Goal: Task Accomplishment & Management: Use online tool/utility

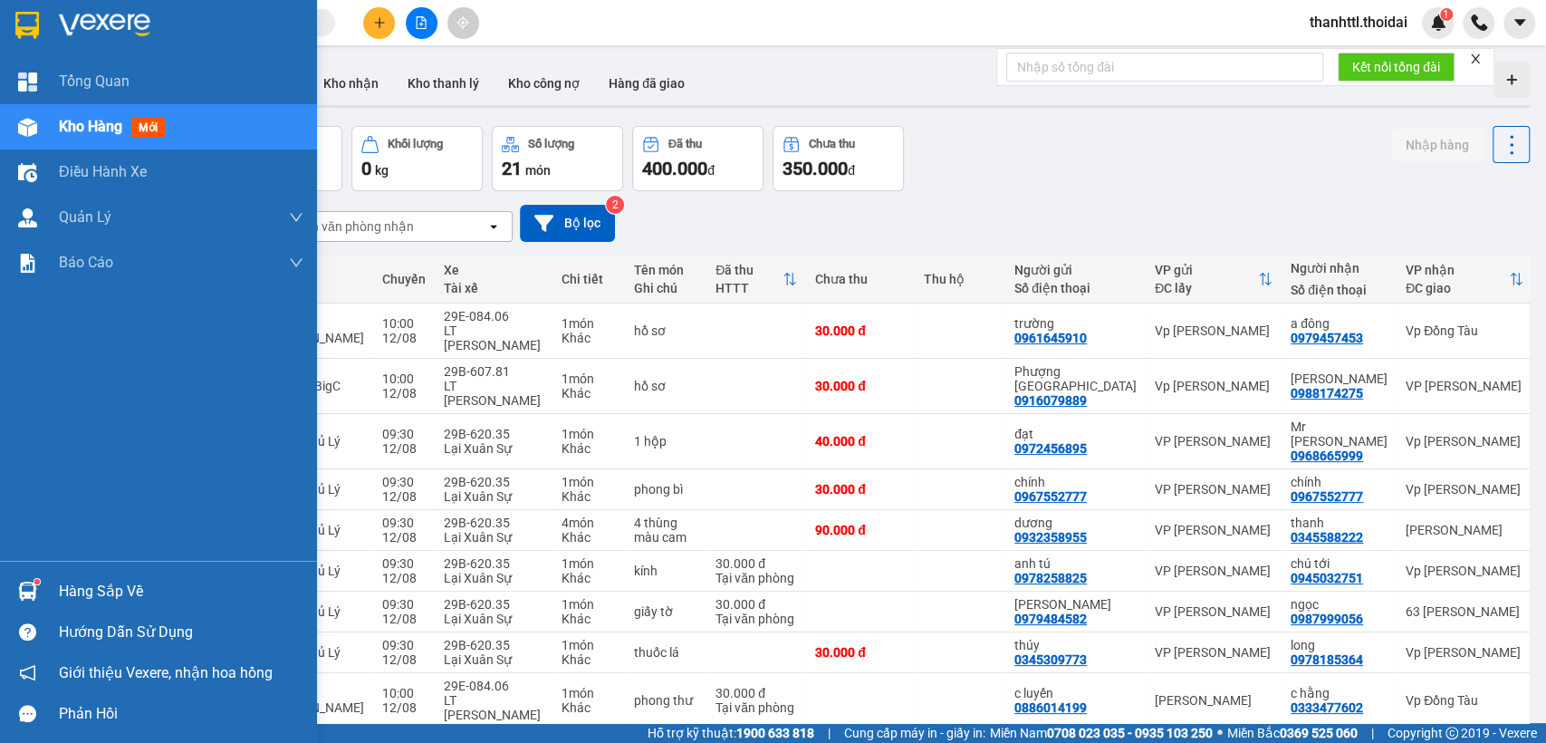
click at [94, 600] on div "Hàng sắp về" at bounding box center [181, 591] width 244 height 27
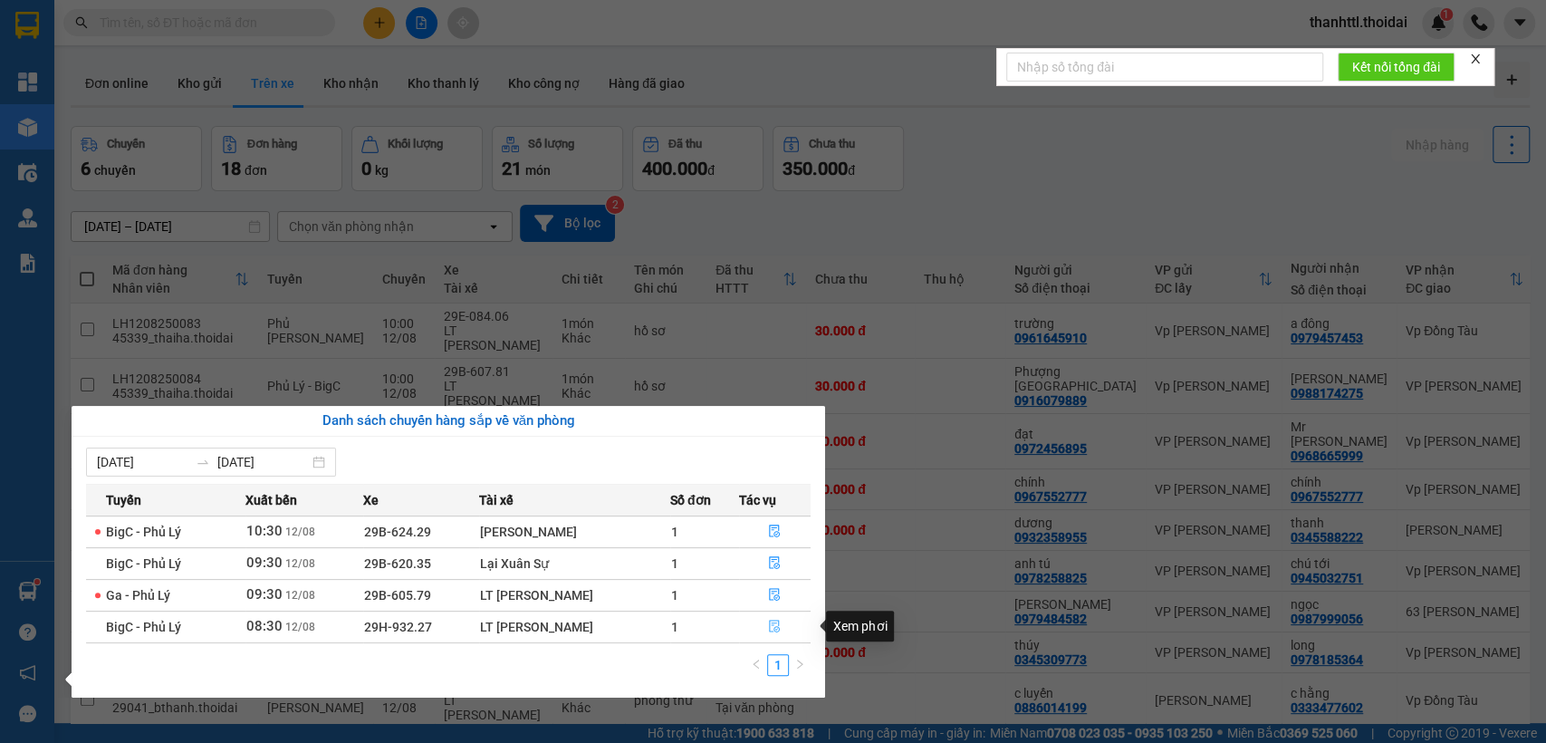
click at [777, 630] on icon "file-done" at bounding box center [775, 626] width 11 height 13
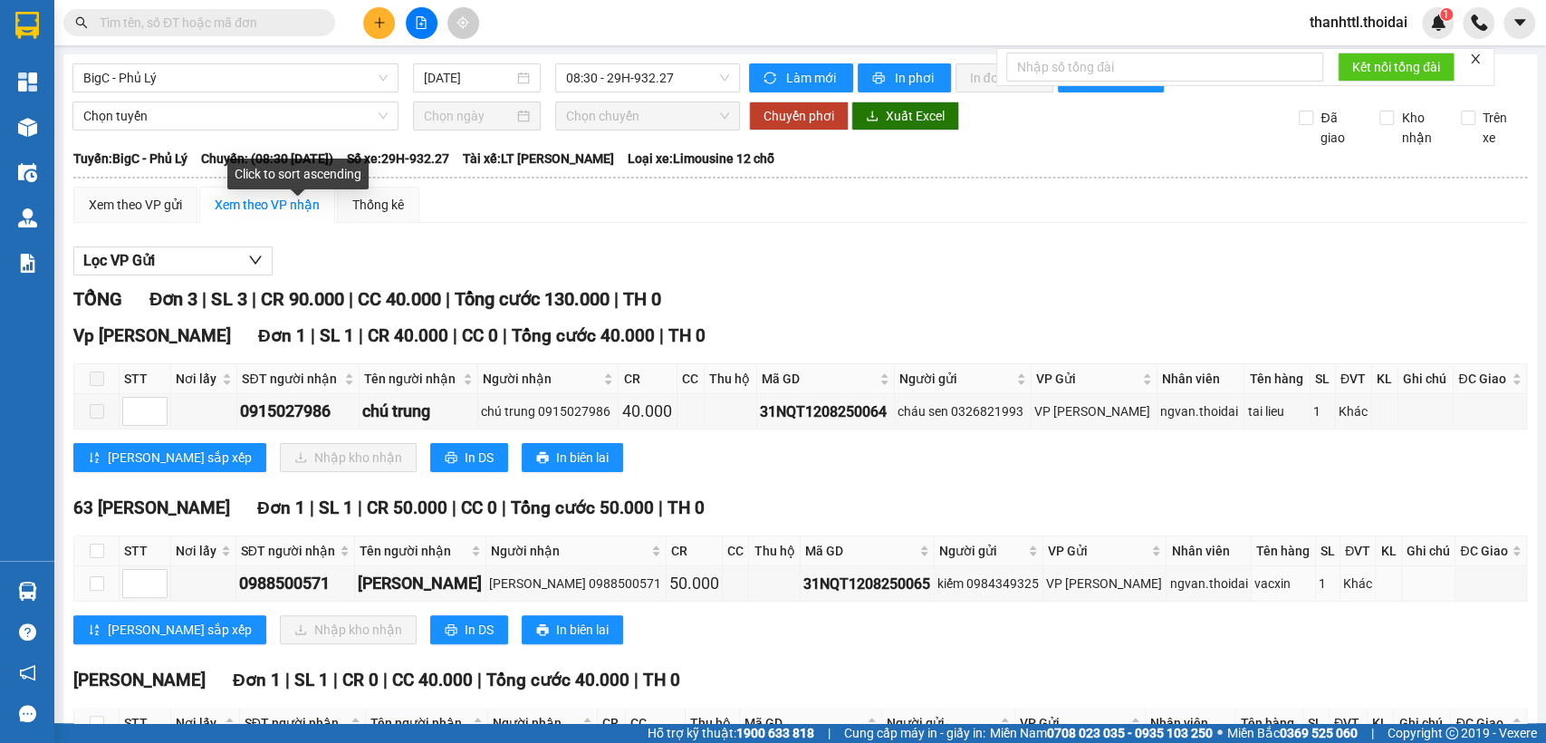
scroll to position [177, 0]
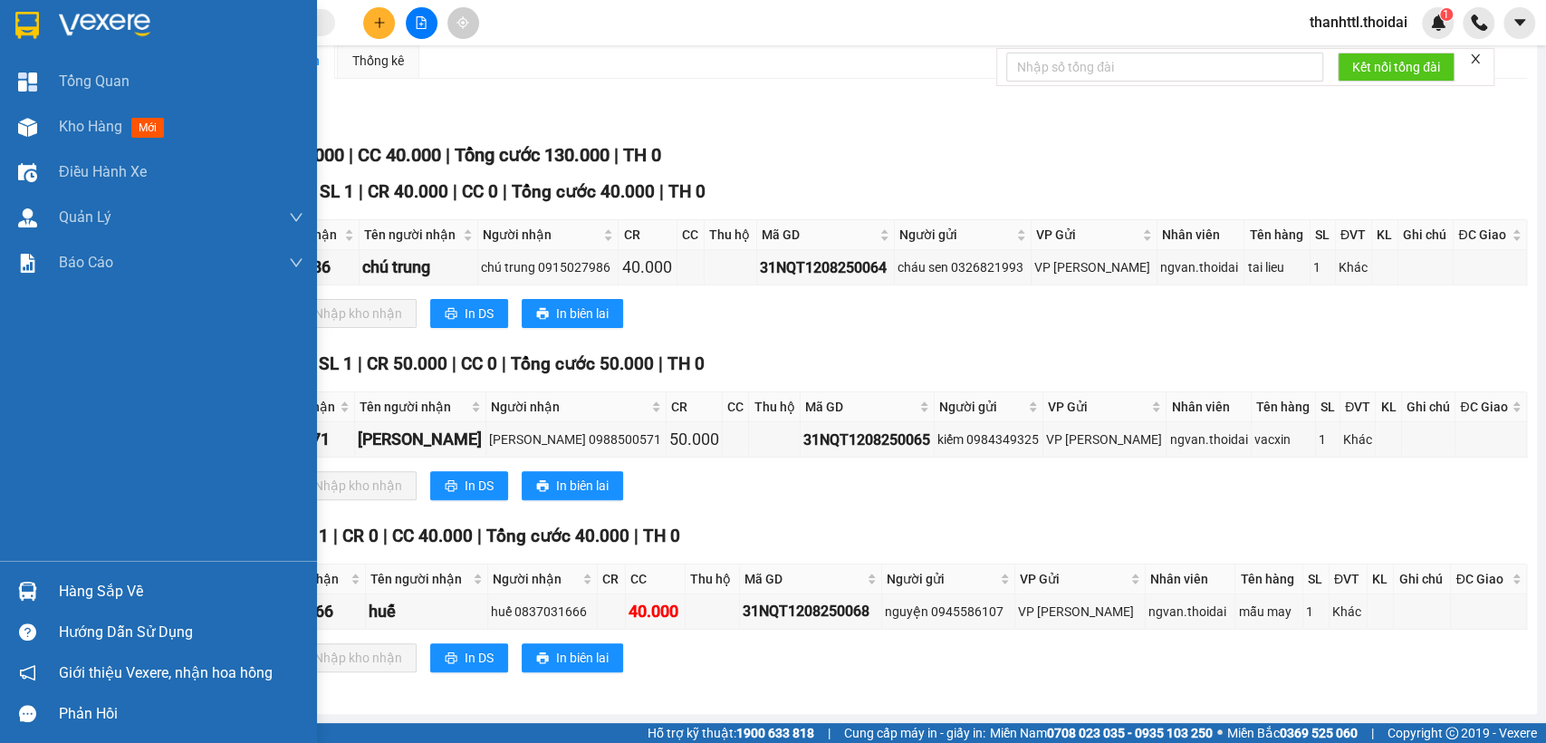
click at [91, 587] on div "Hàng sắp về" at bounding box center [181, 591] width 244 height 27
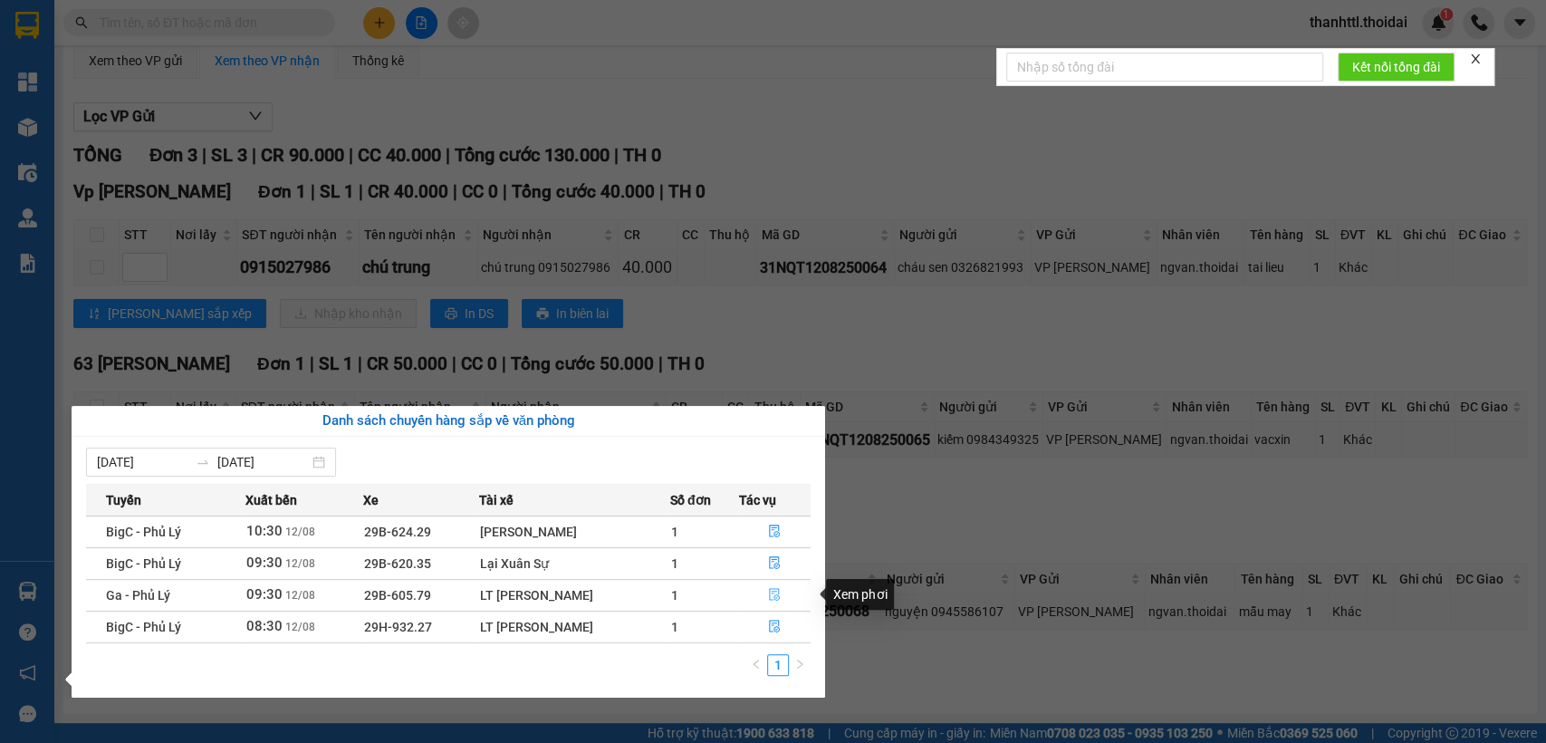
click at [773, 588] on icon "file-done" at bounding box center [774, 594] width 13 height 13
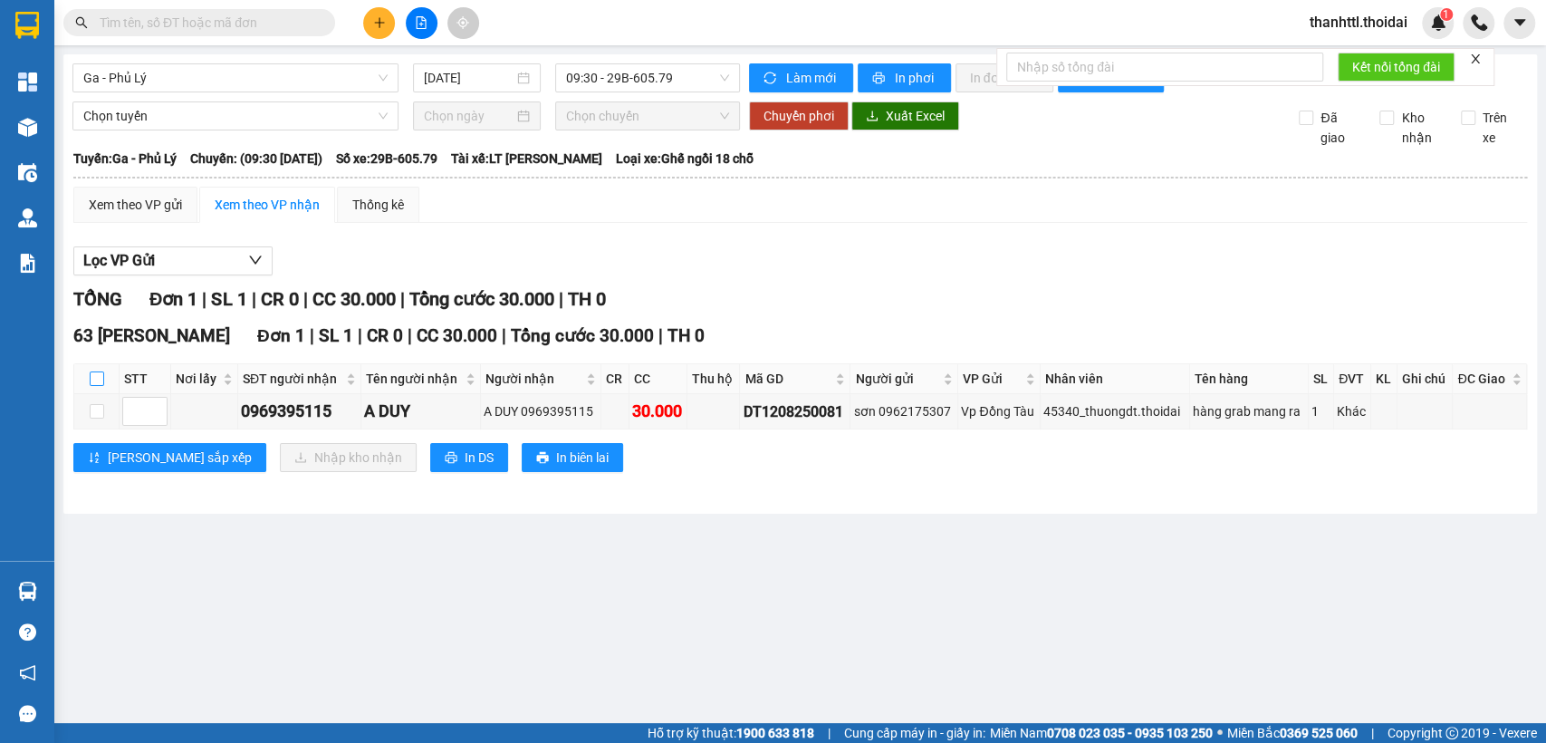
click at [90, 386] on input "checkbox" at bounding box center [97, 378] width 14 height 14
checkbox input "true"
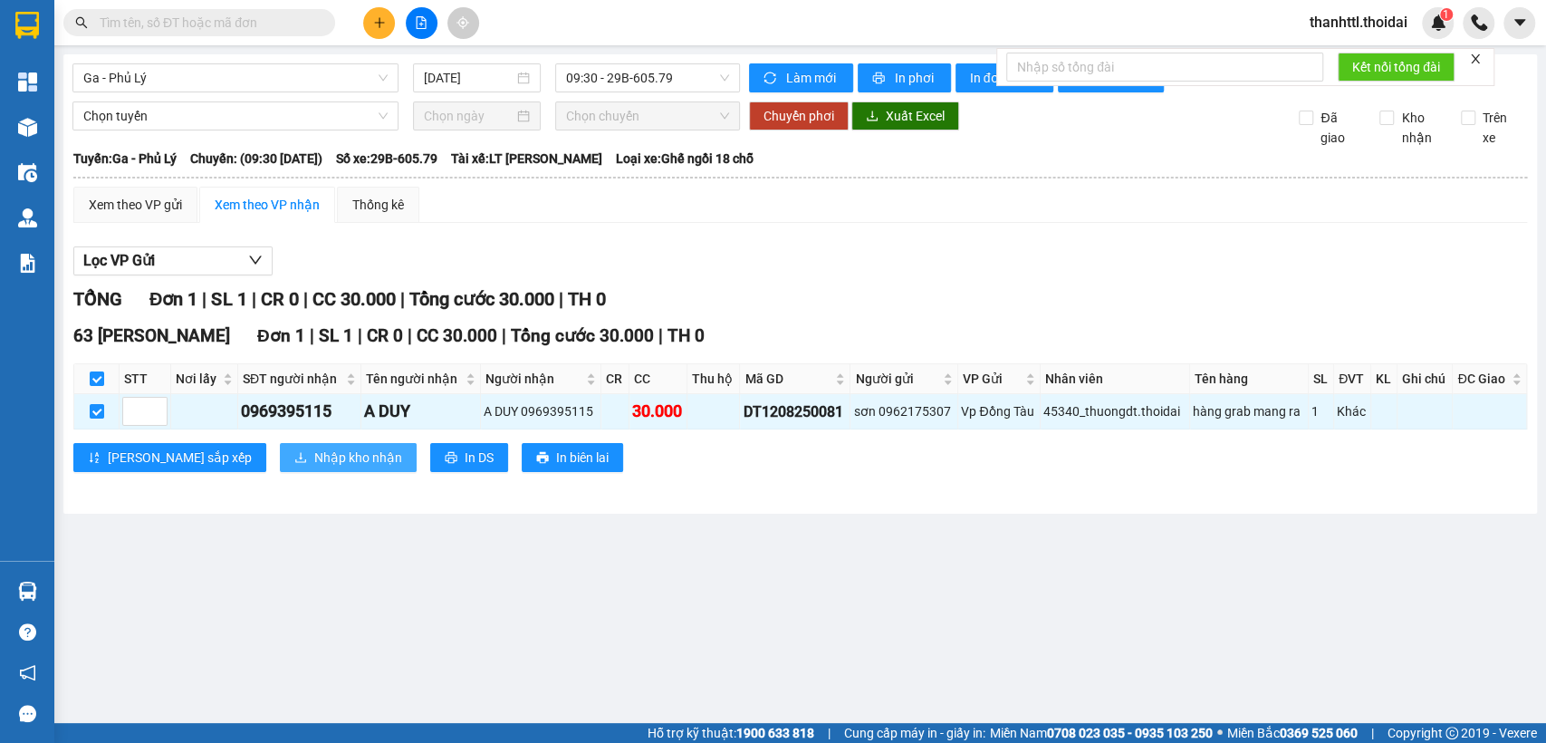
click at [314, 467] on span "Nhập kho nhận" at bounding box center [358, 457] width 88 height 20
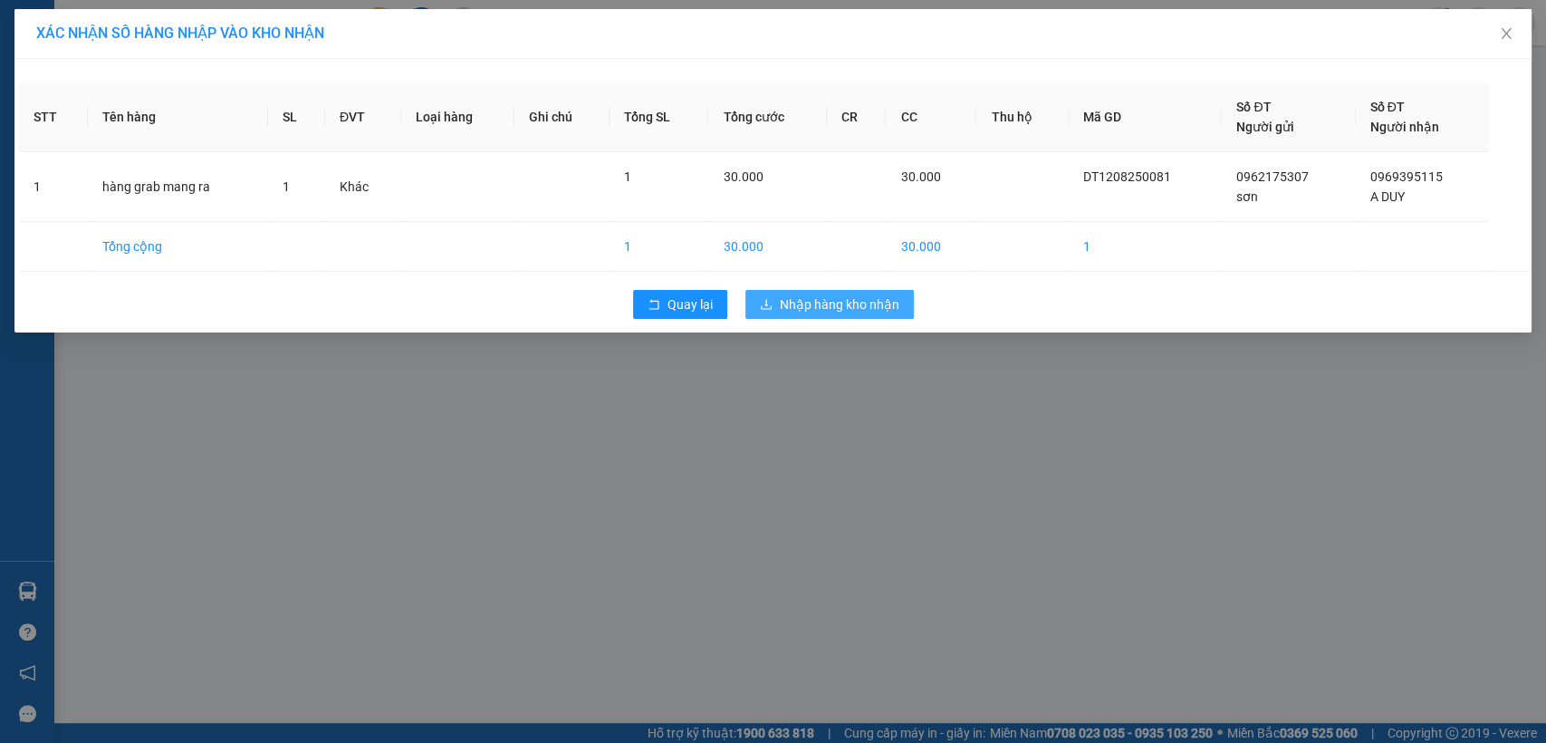
click at [834, 304] on span "Nhập hàng kho nhận" at bounding box center [840, 304] width 120 height 20
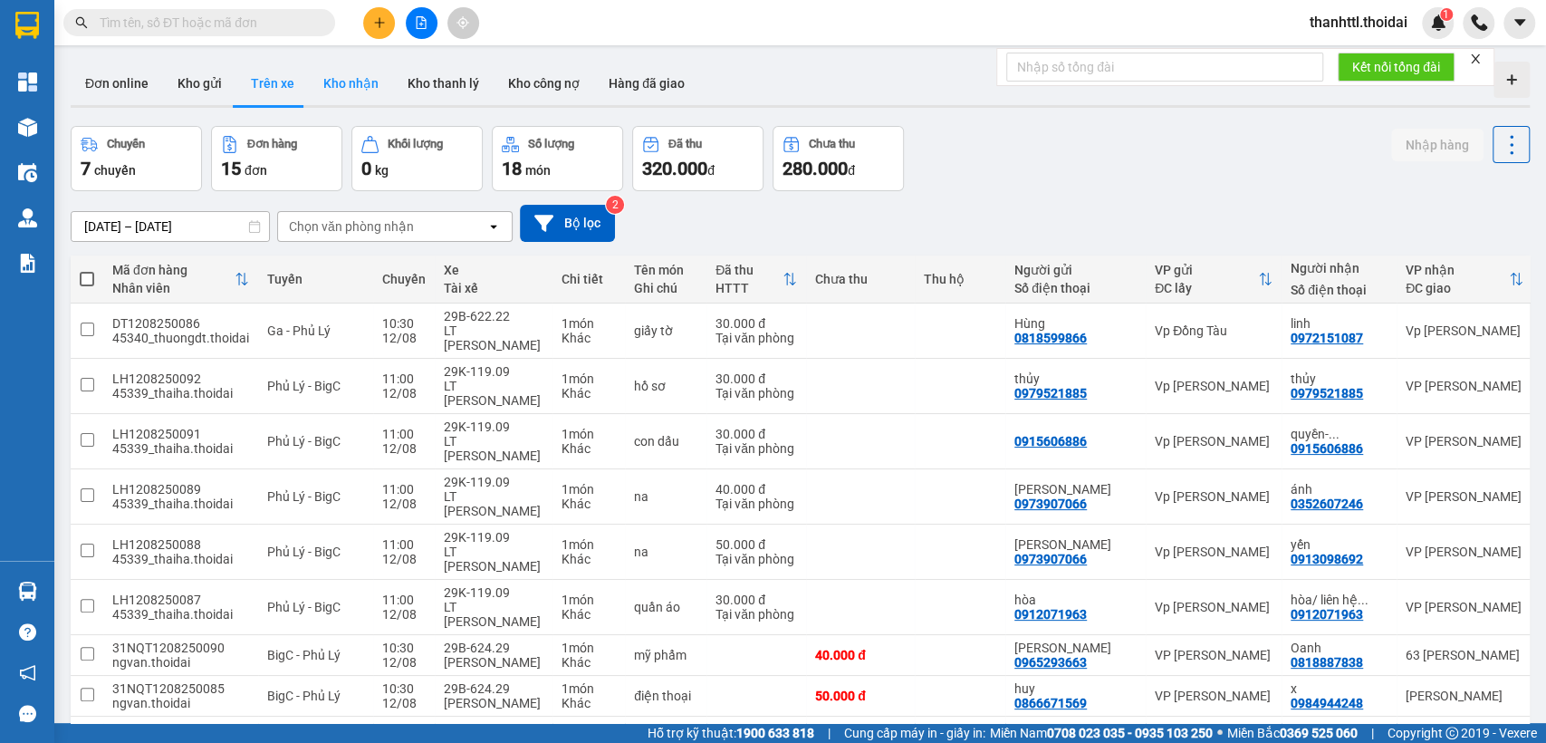
click at [359, 89] on button "Kho nhận" at bounding box center [351, 83] width 84 height 43
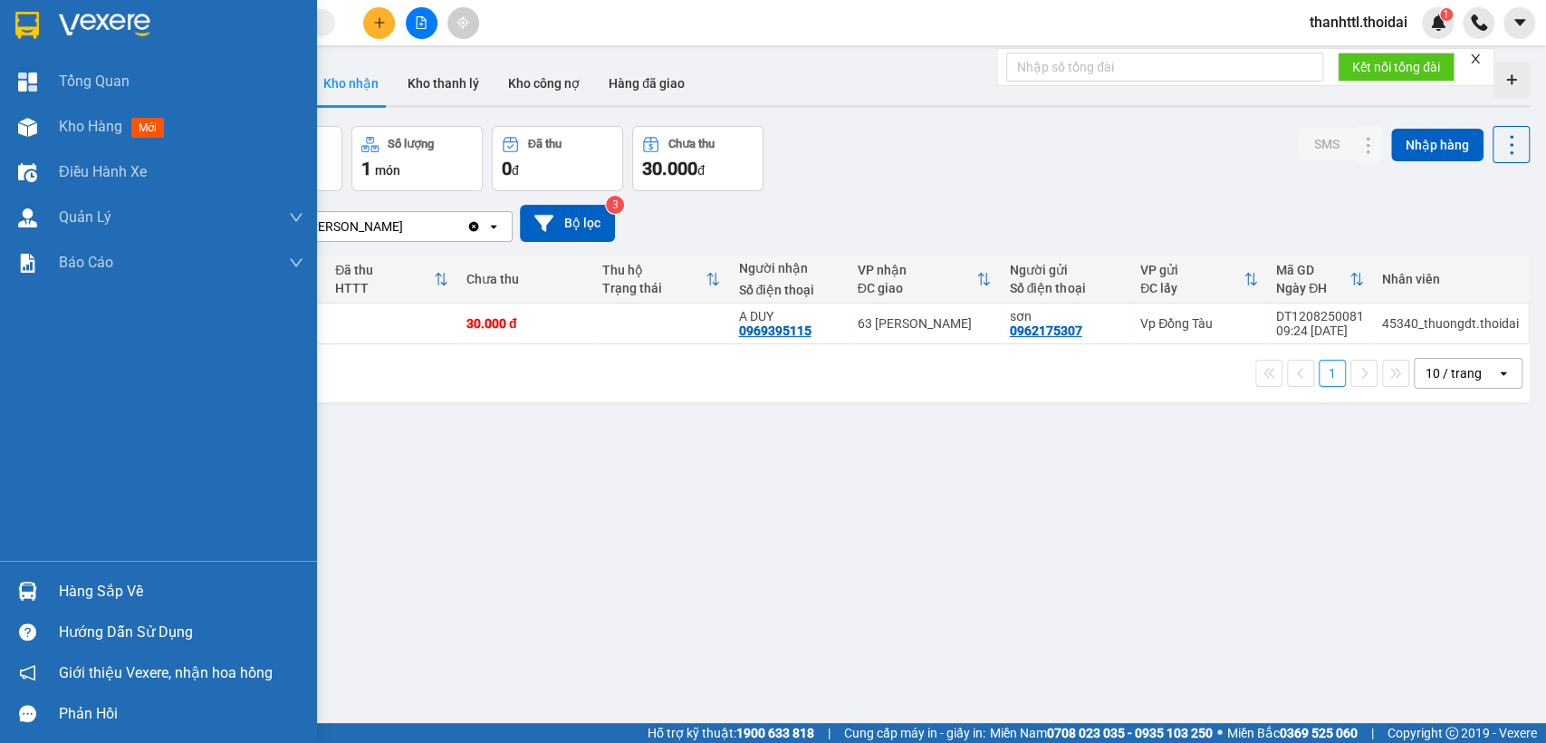
click at [97, 589] on div "Hàng sắp về" at bounding box center [181, 591] width 244 height 27
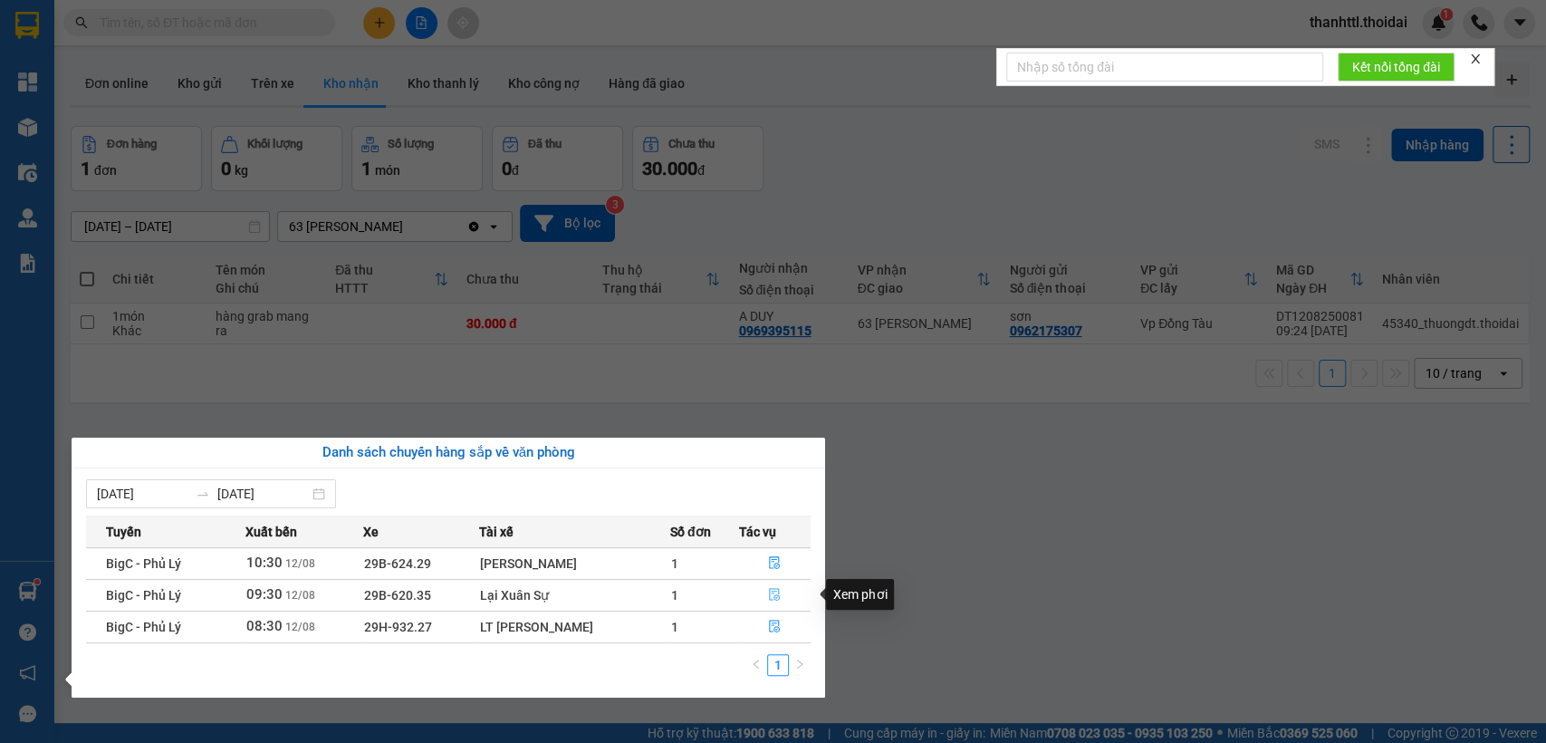
click at [778, 591] on icon "file-done" at bounding box center [774, 594] width 13 height 13
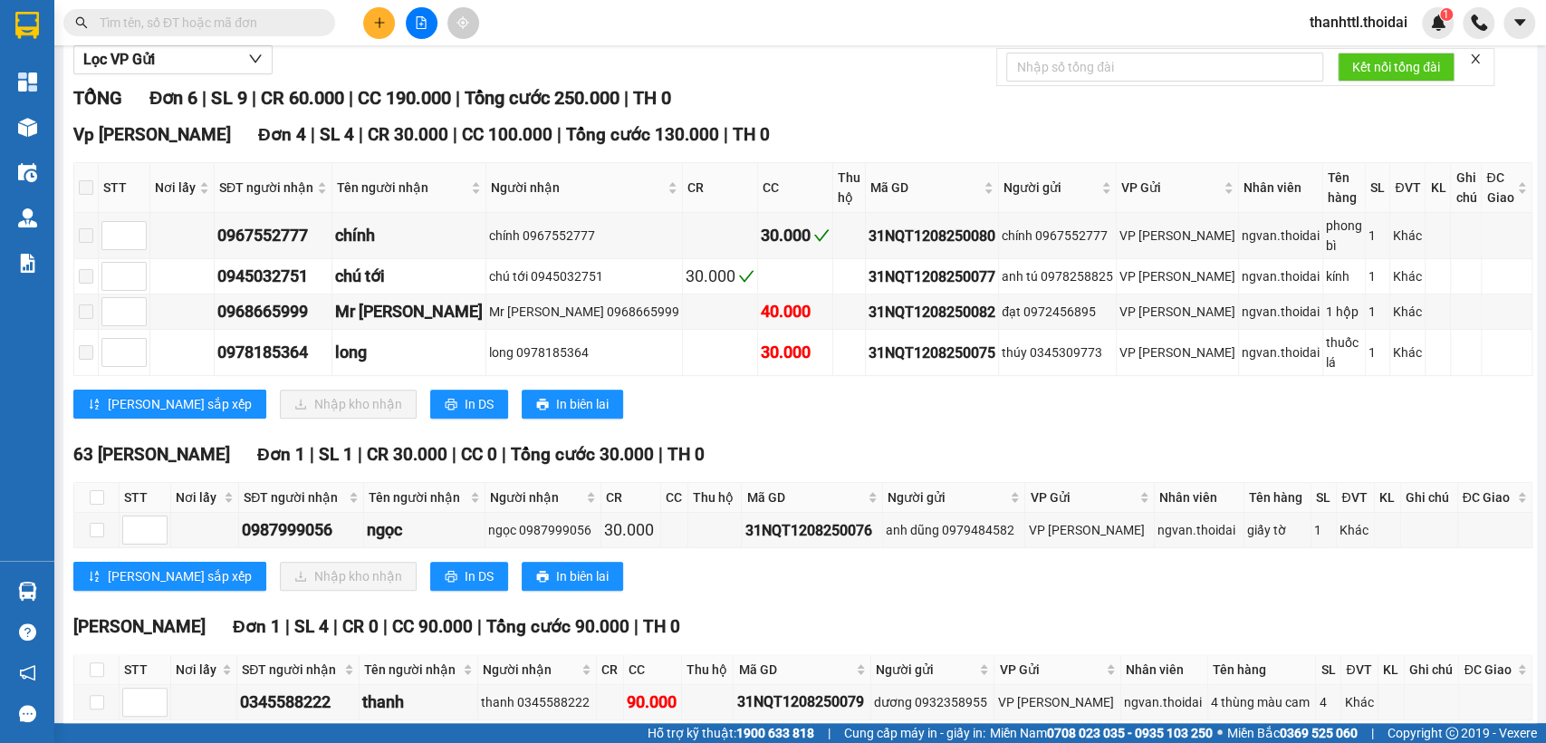
scroll to position [283, 0]
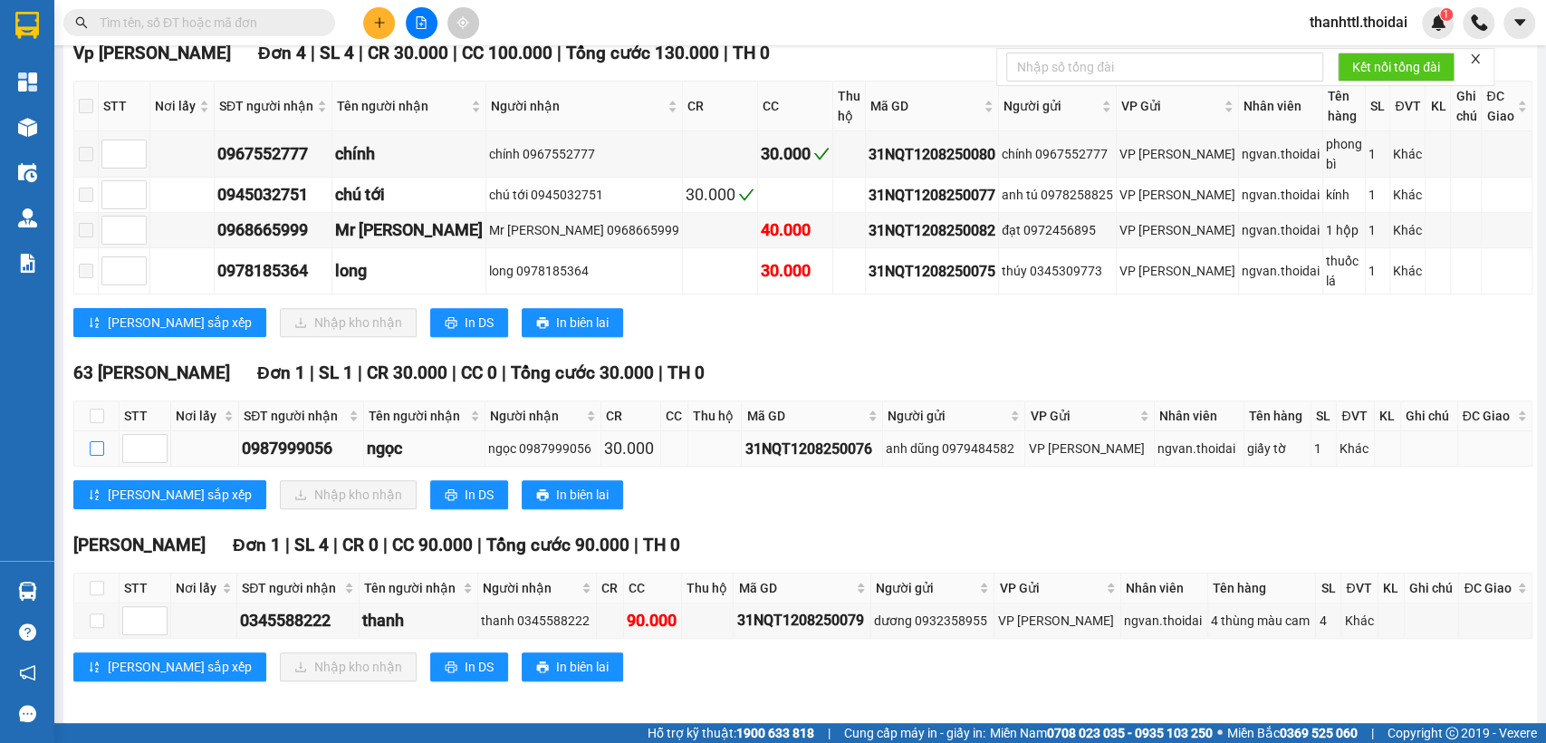
click at [96, 441] on input "checkbox" at bounding box center [97, 448] width 14 height 14
checkbox input "true"
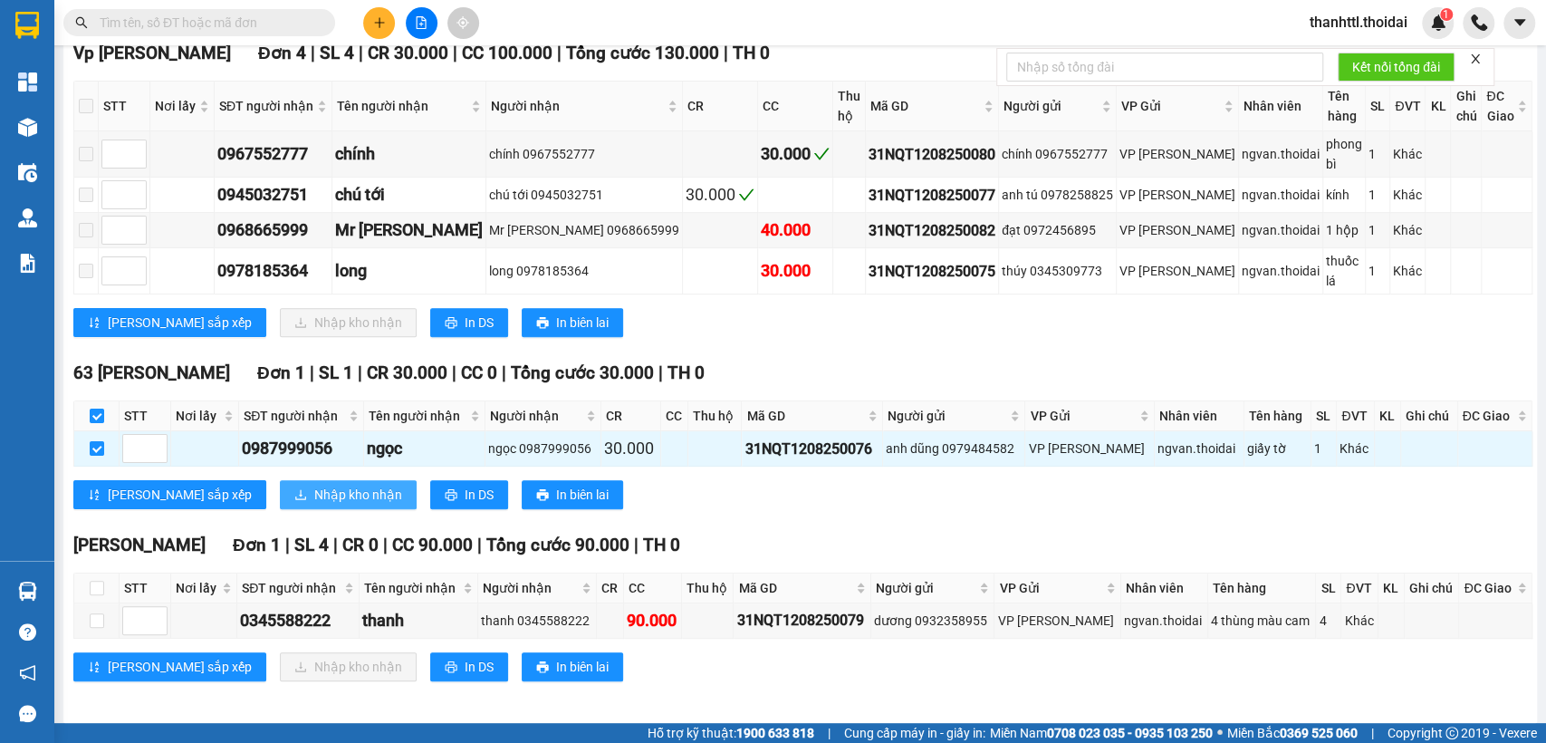
click at [314, 492] on span "Nhập kho nhận" at bounding box center [358, 494] width 88 height 20
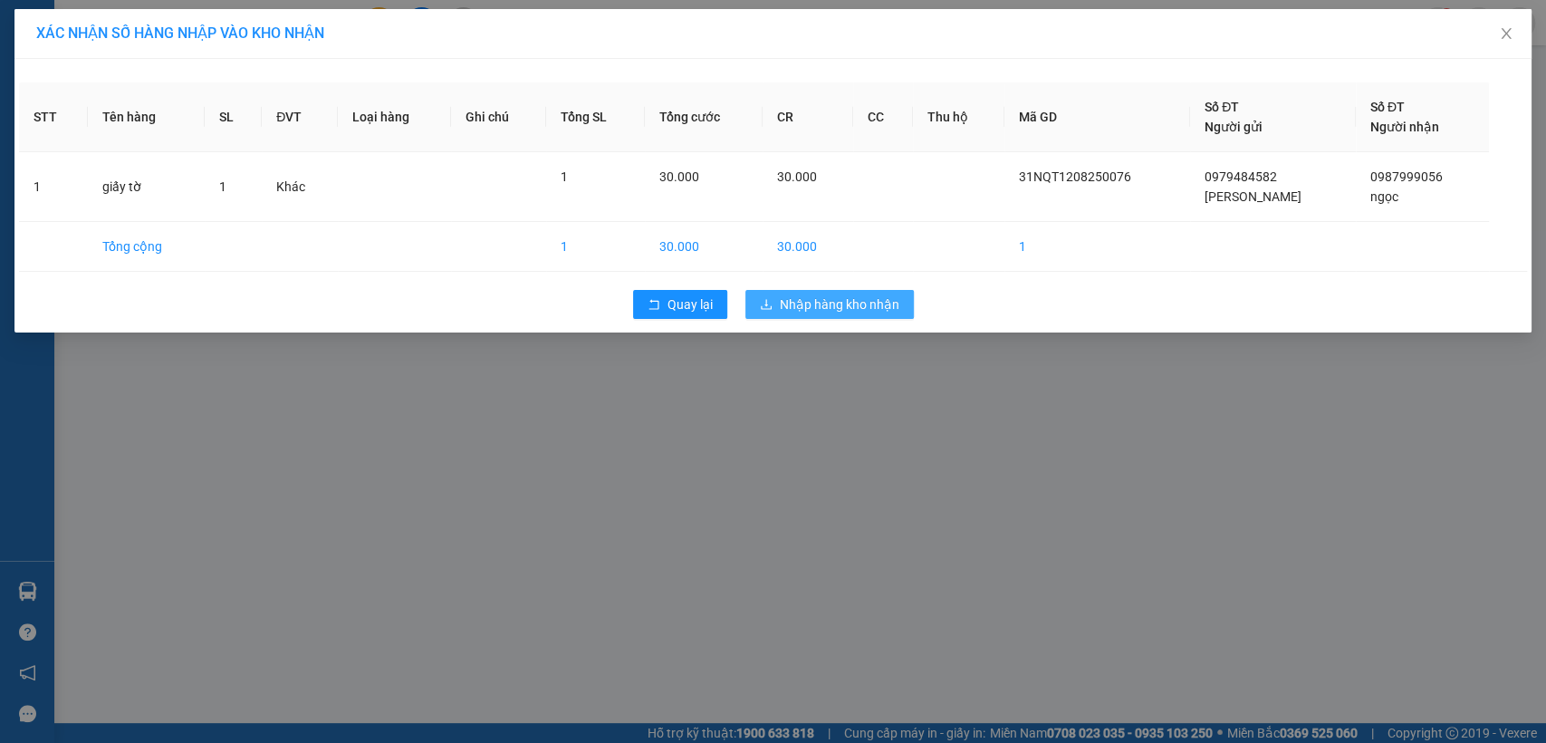
click at [797, 311] on span "Nhập hàng kho nhận" at bounding box center [840, 304] width 120 height 20
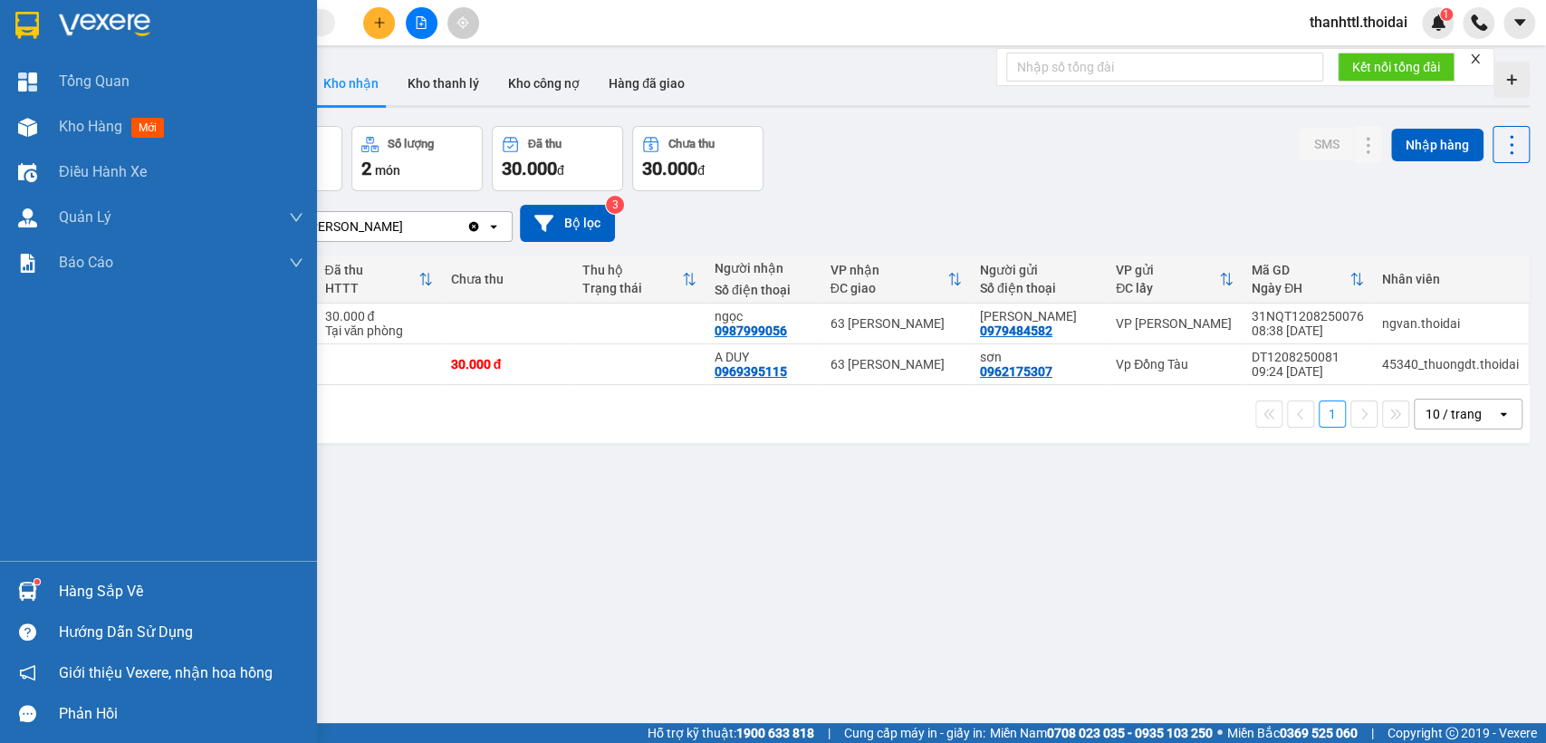
click at [43, 590] on div at bounding box center [28, 591] width 32 height 32
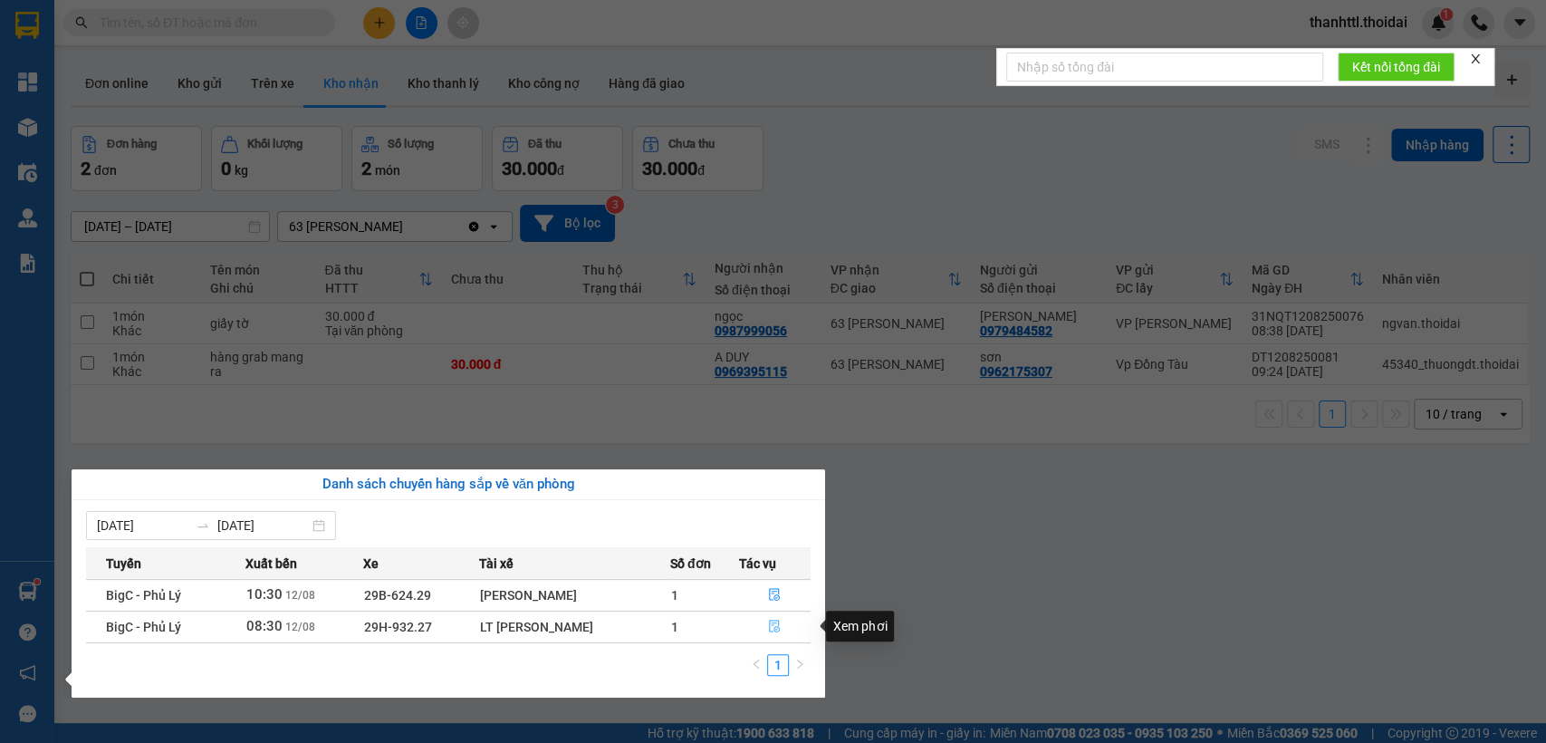
click at [771, 626] on icon "file-done" at bounding box center [774, 625] width 13 height 13
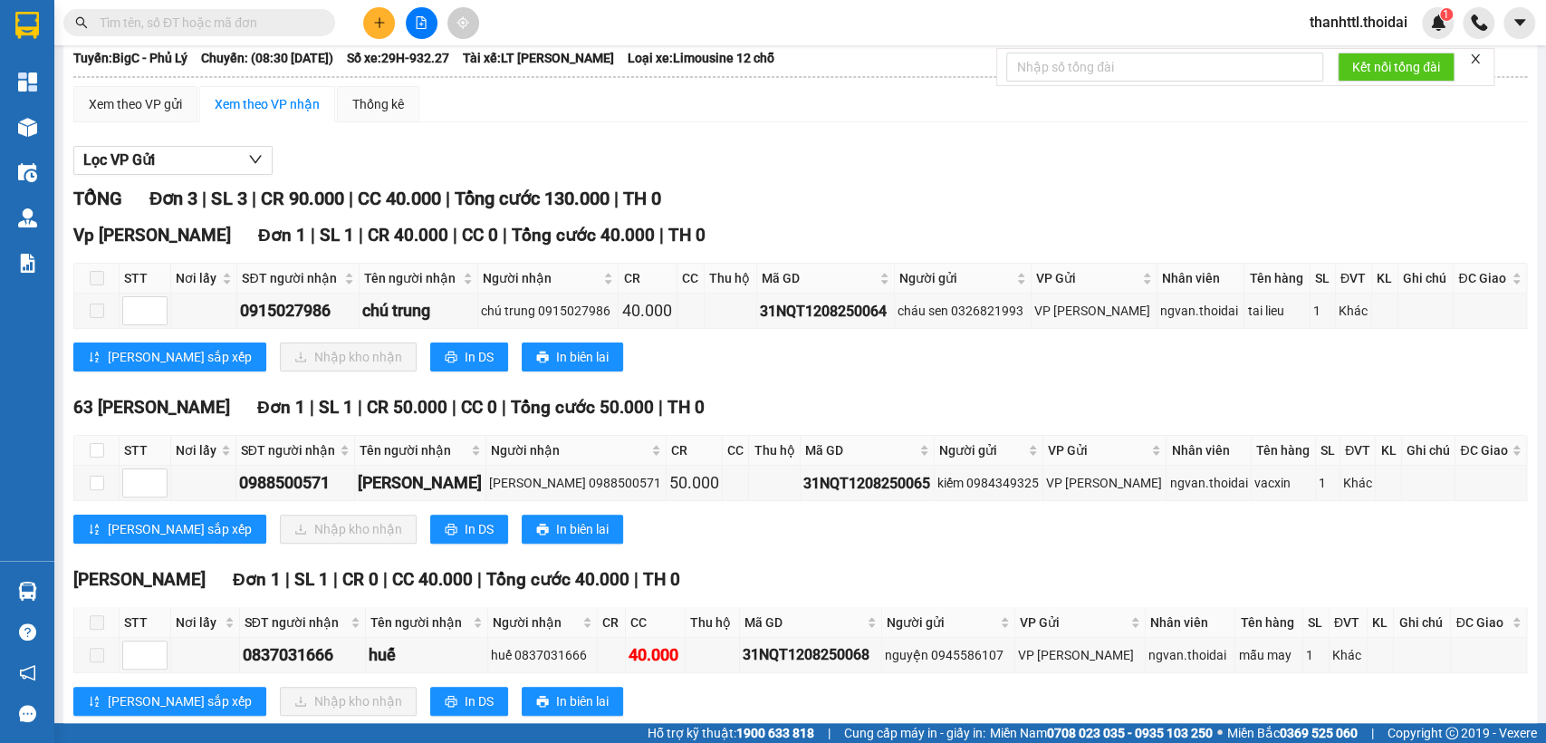
scroll to position [177, 0]
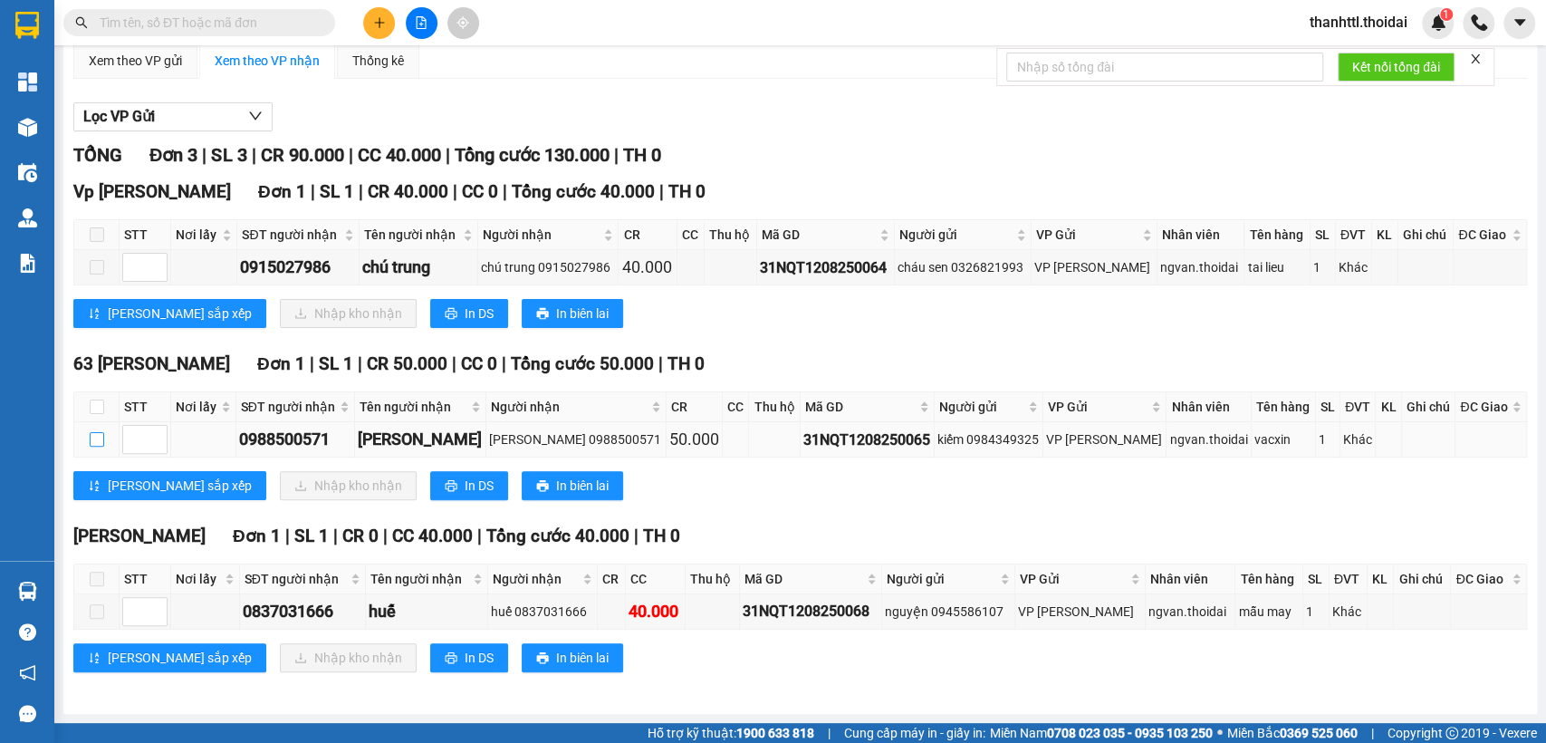
click at [101, 436] on input "checkbox" at bounding box center [97, 439] width 14 height 14
checkbox input "true"
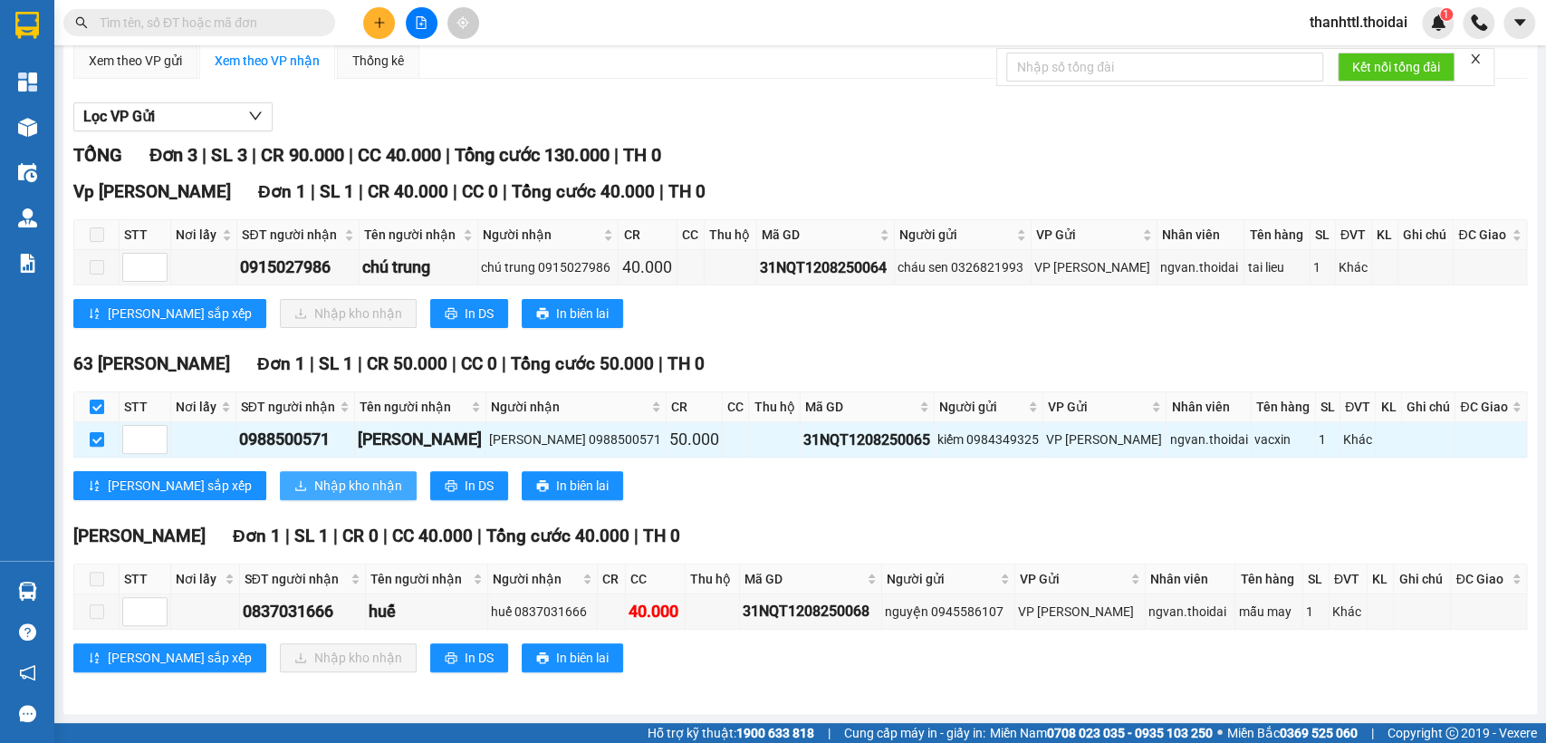
click at [314, 487] on span "Nhập kho nhận" at bounding box center [358, 485] width 88 height 20
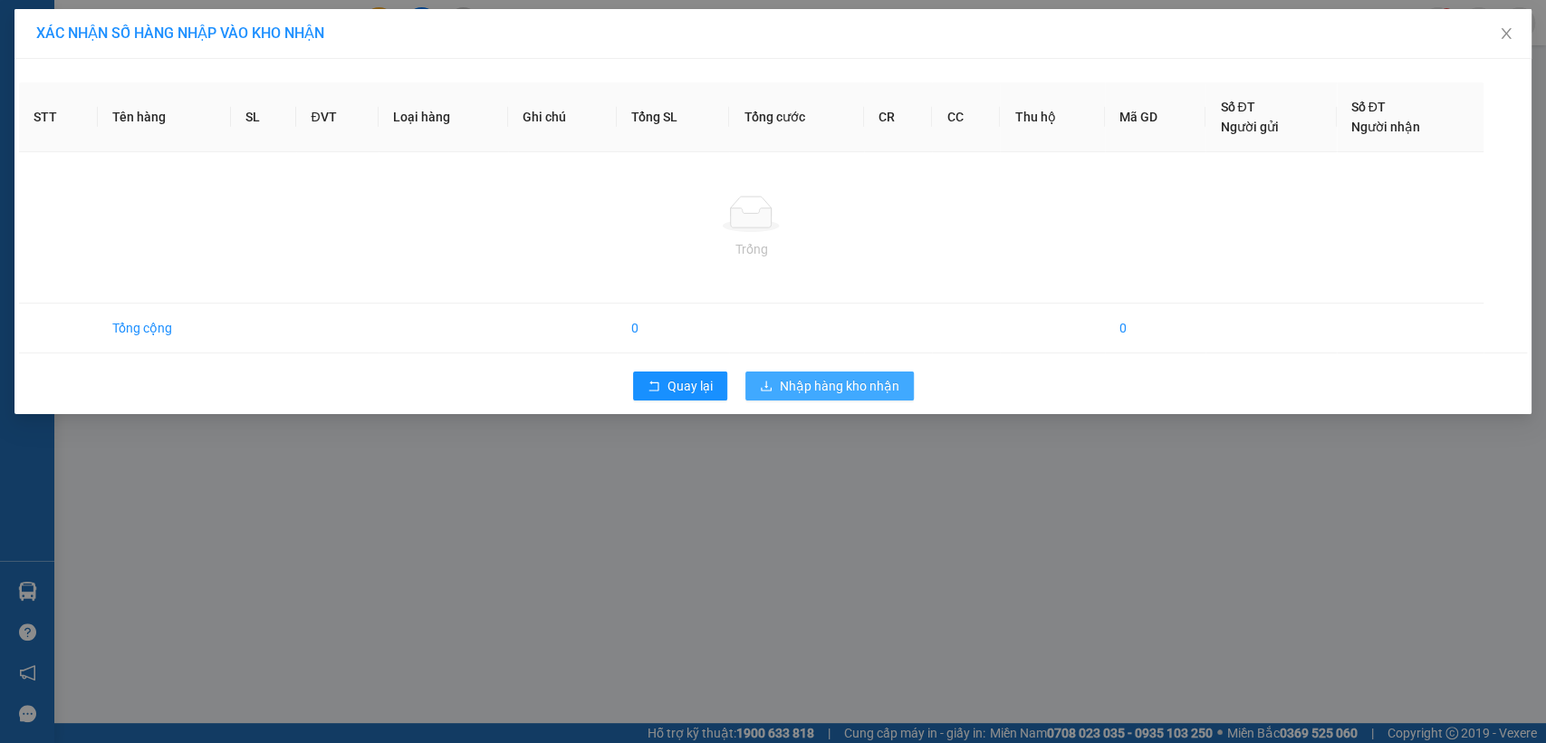
click at [775, 381] on button "Nhập hàng kho nhận" at bounding box center [829, 385] width 168 height 29
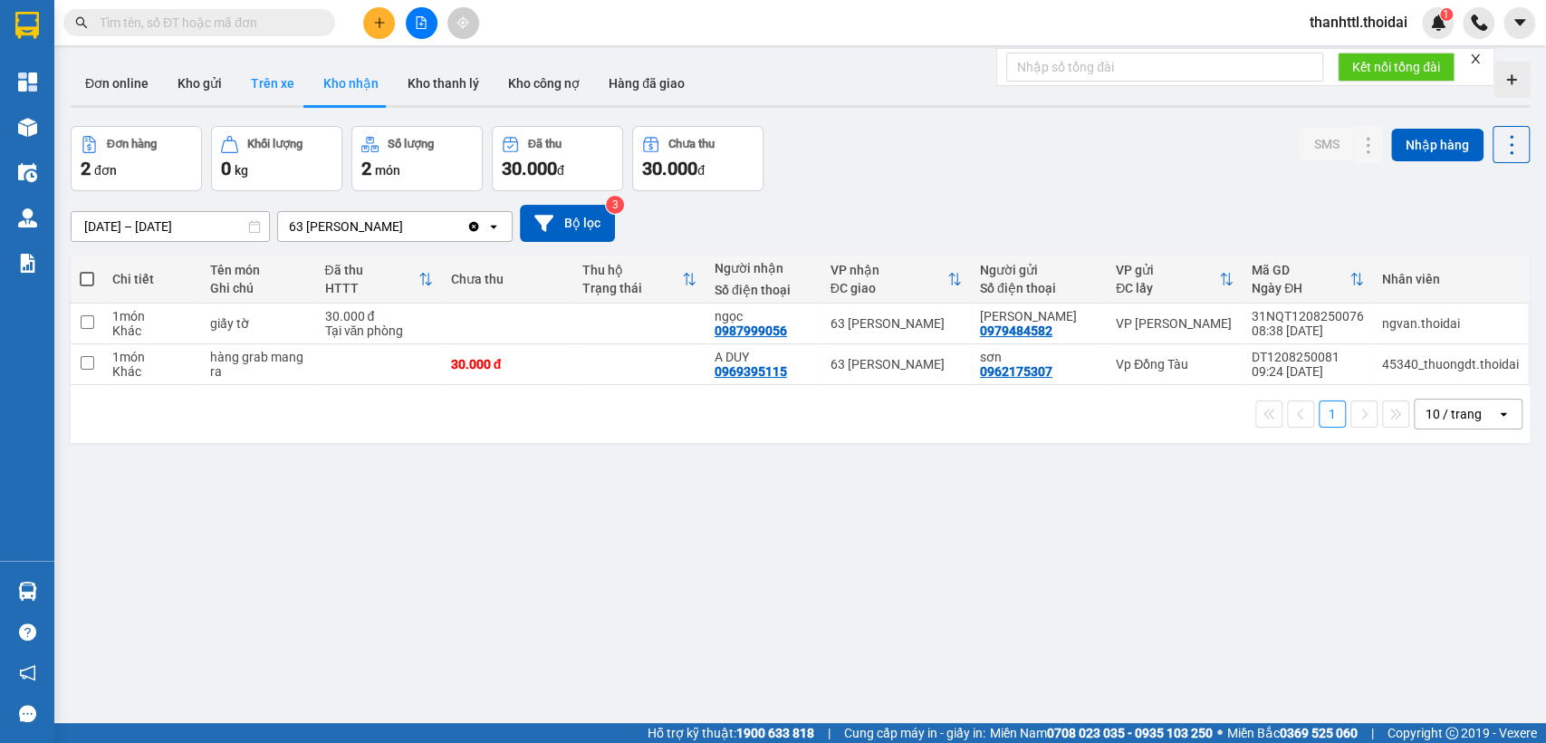
click at [262, 86] on button "Trên xe" at bounding box center [272, 83] width 72 height 43
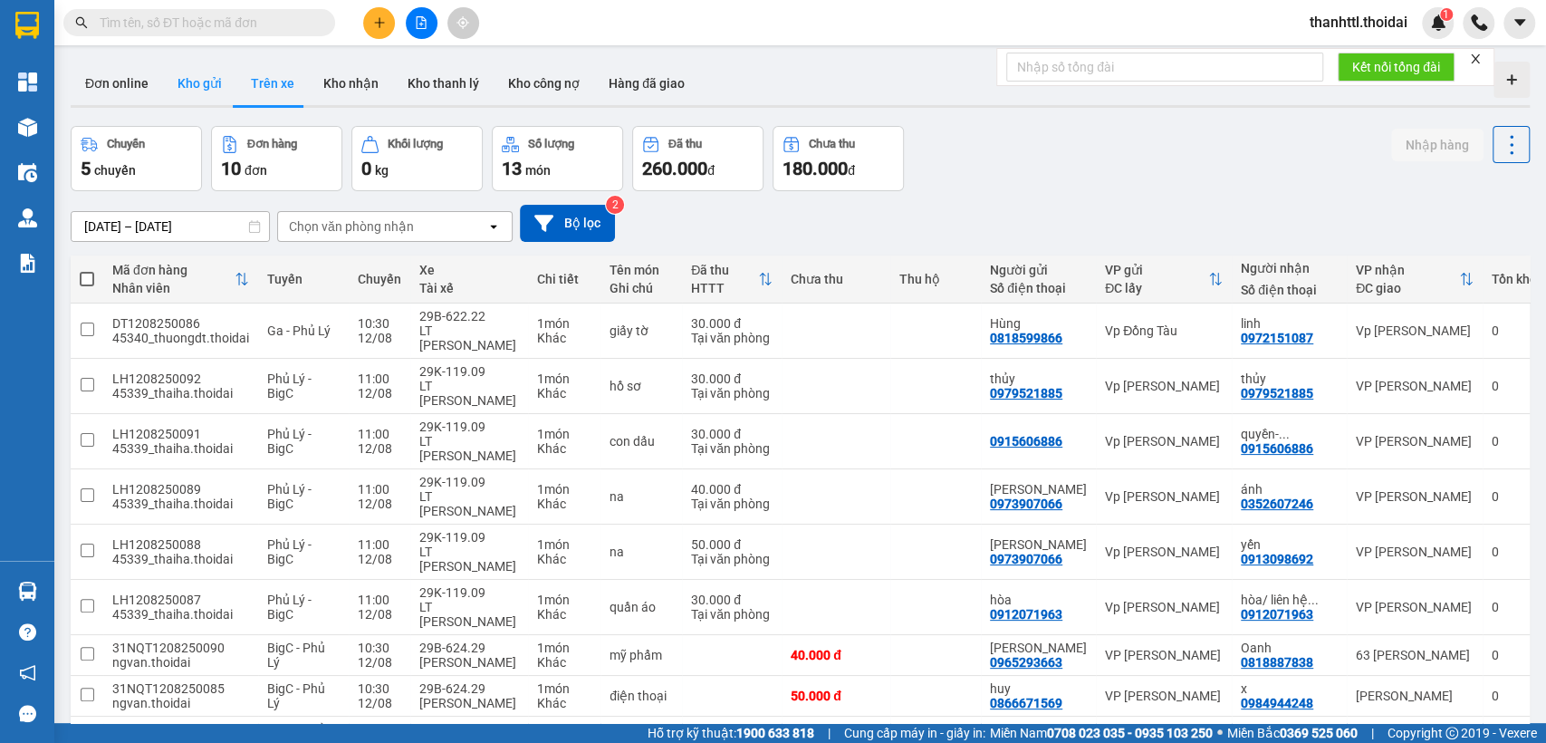
click at [197, 86] on button "Kho gửi" at bounding box center [199, 83] width 73 height 43
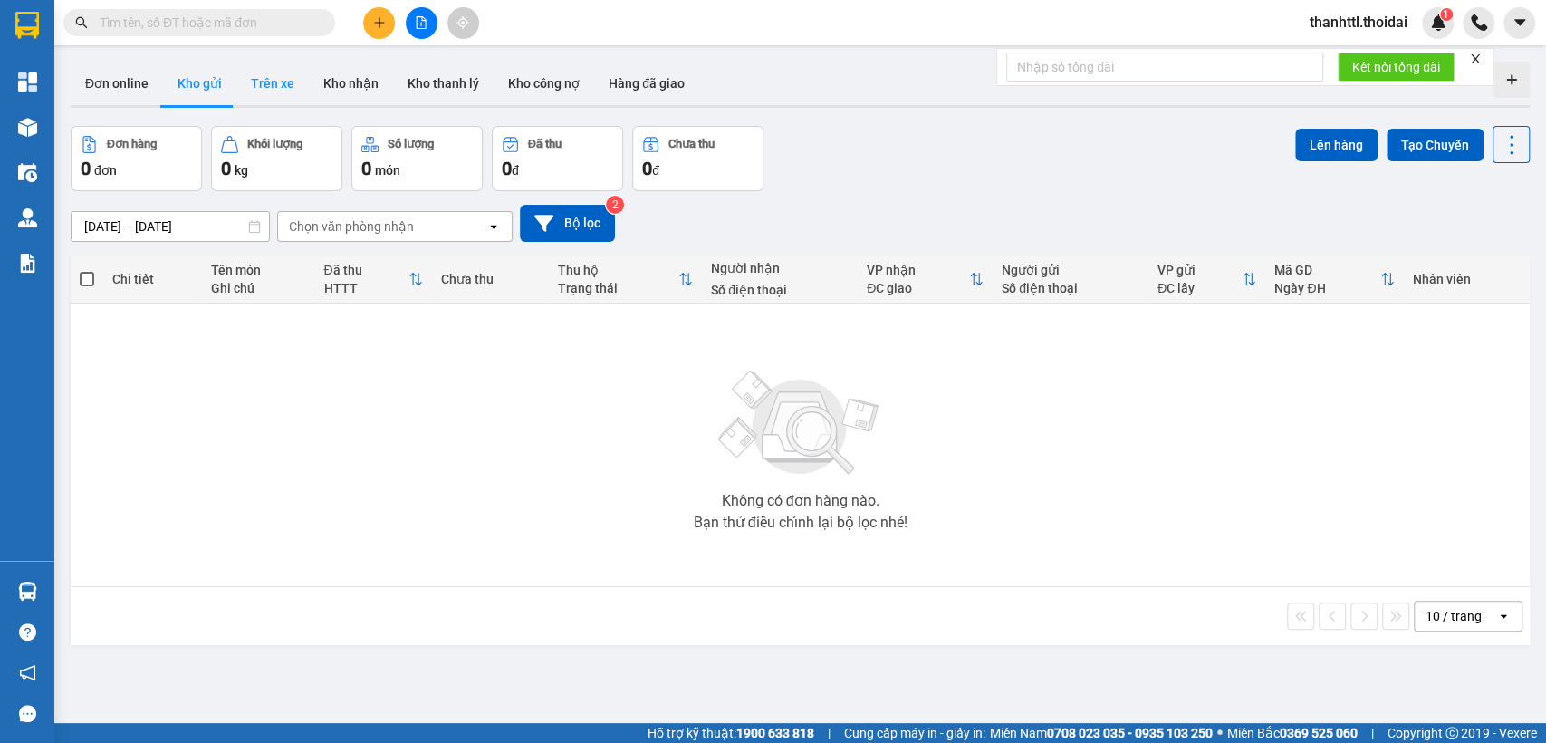
click at [272, 82] on button "Trên xe" at bounding box center [272, 83] width 72 height 43
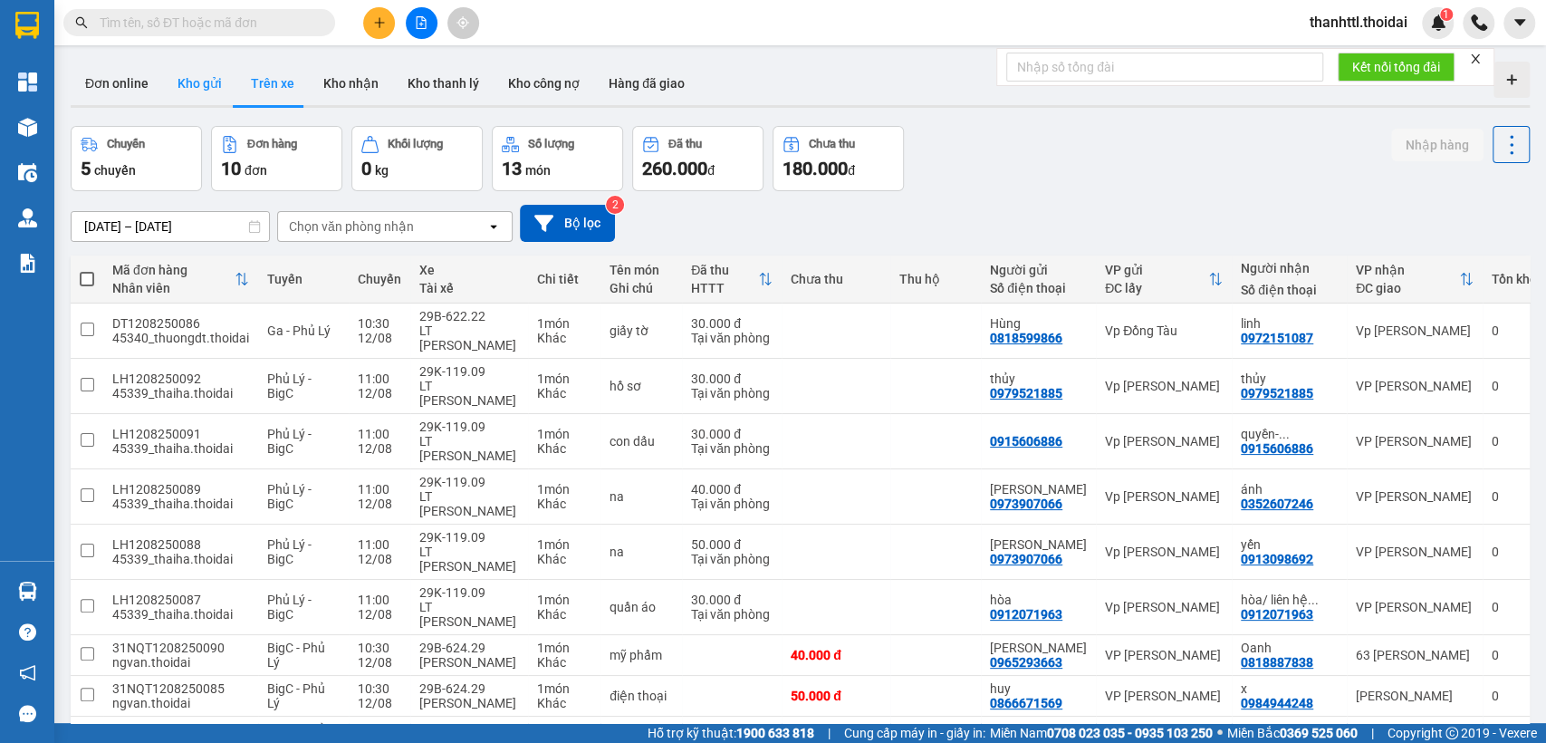
click at [184, 78] on button "Kho gửi" at bounding box center [199, 83] width 73 height 43
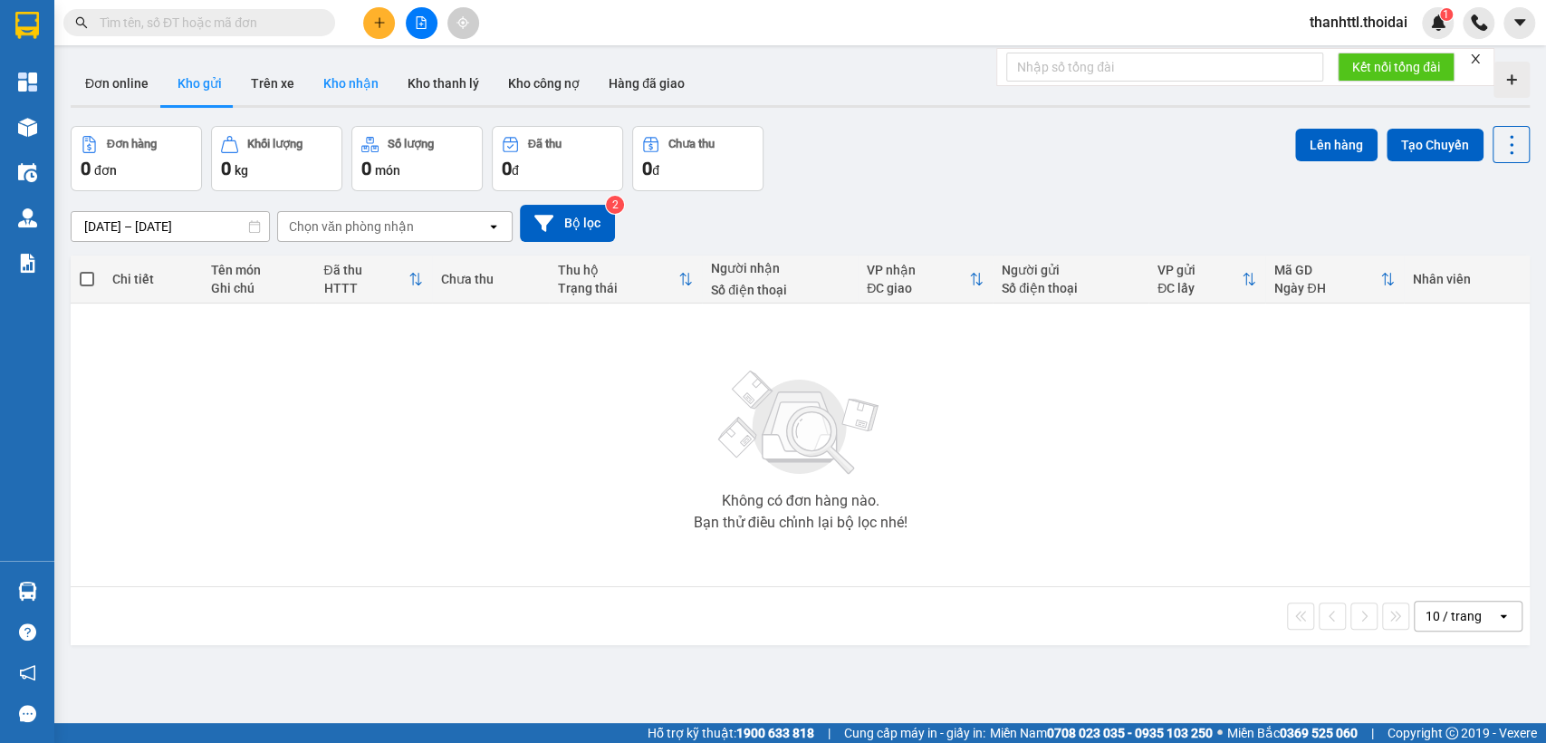
click at [329, 89] on button "Kho nhận" at bounding box center [351, 83] width 84 height 43
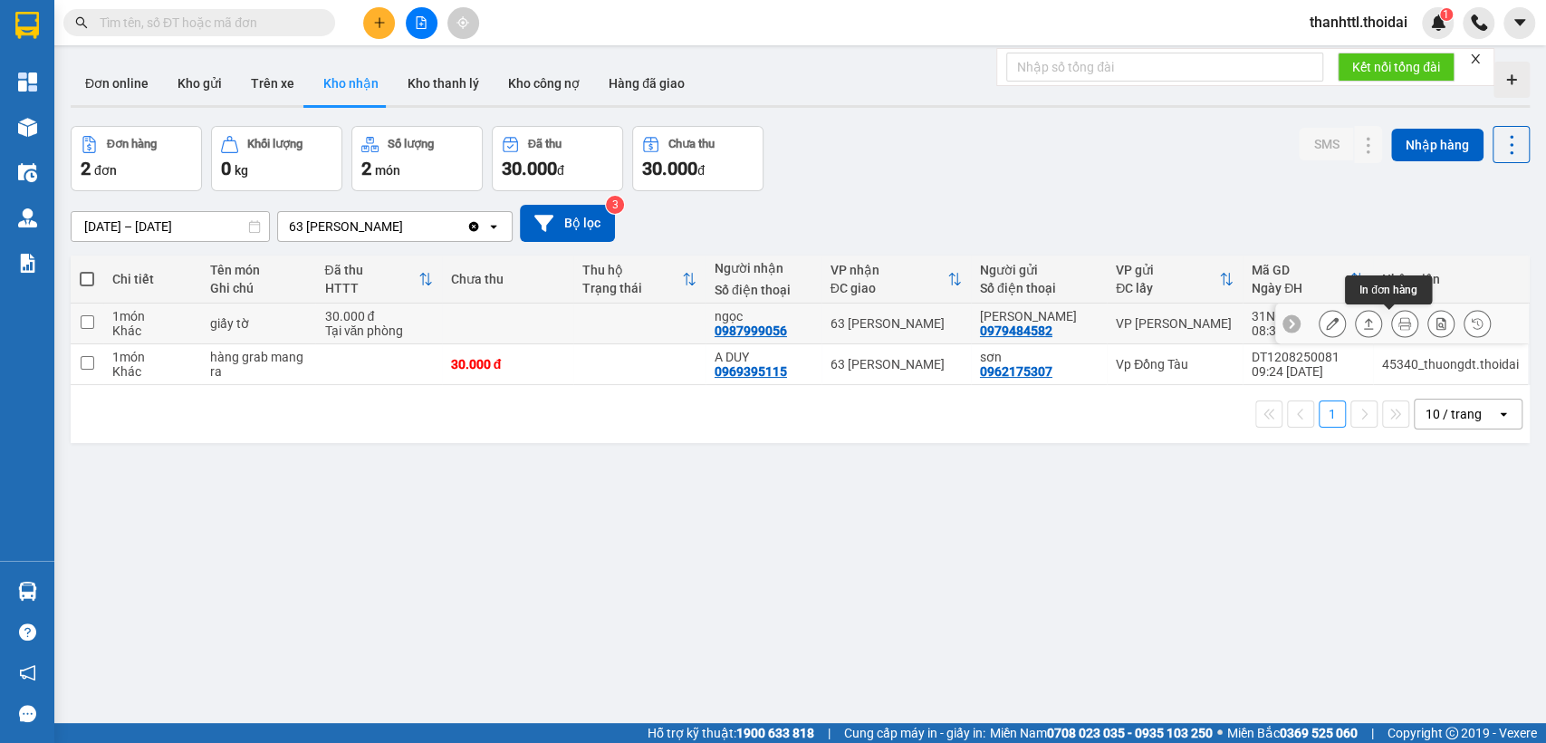
click at [1398, 323] on icon at bounding box center [1404, 323] width 13 height 13
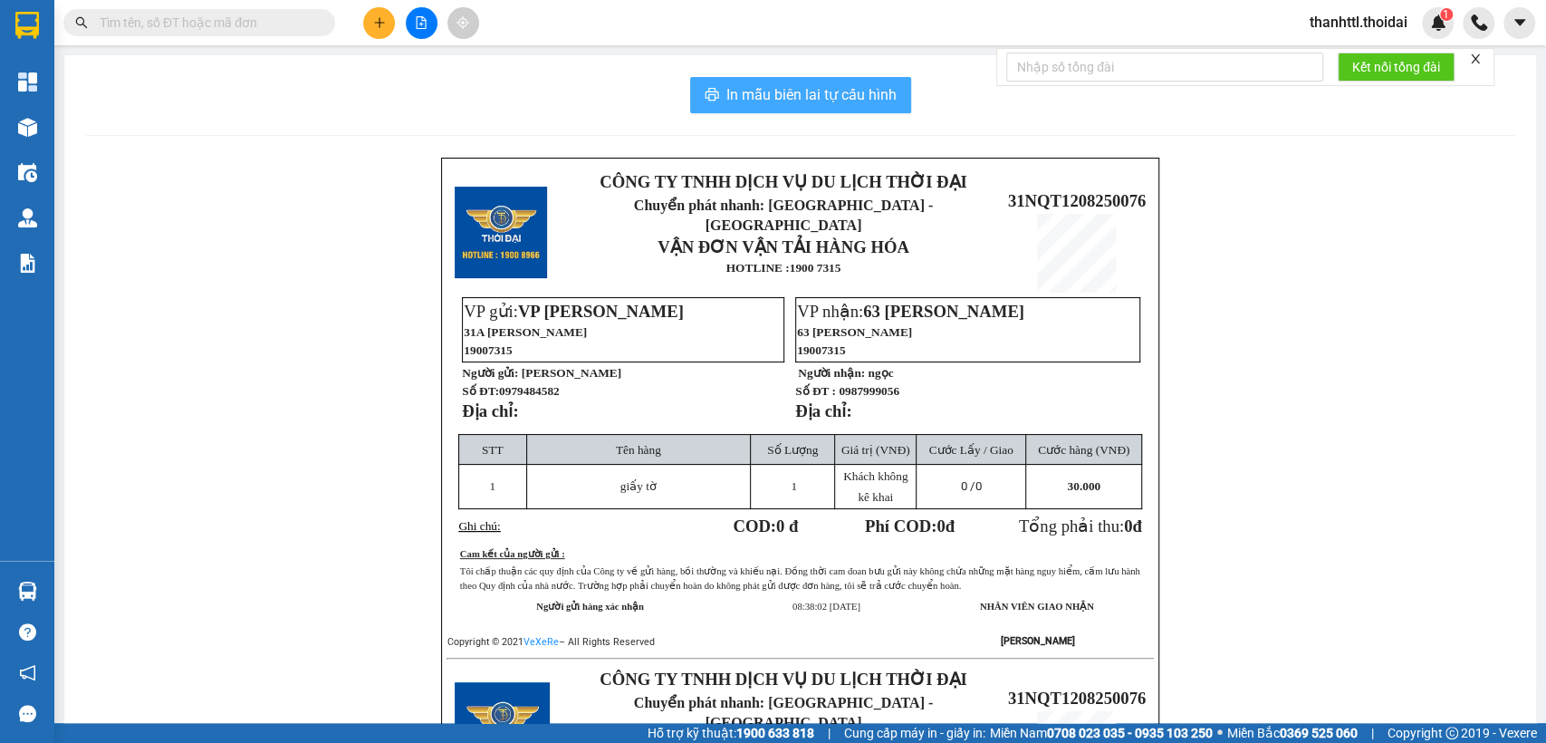
click at [816, 88] on span "In mẫu biên lai tự cấu hình" at bounding box center [811, 94] width 170 height 23
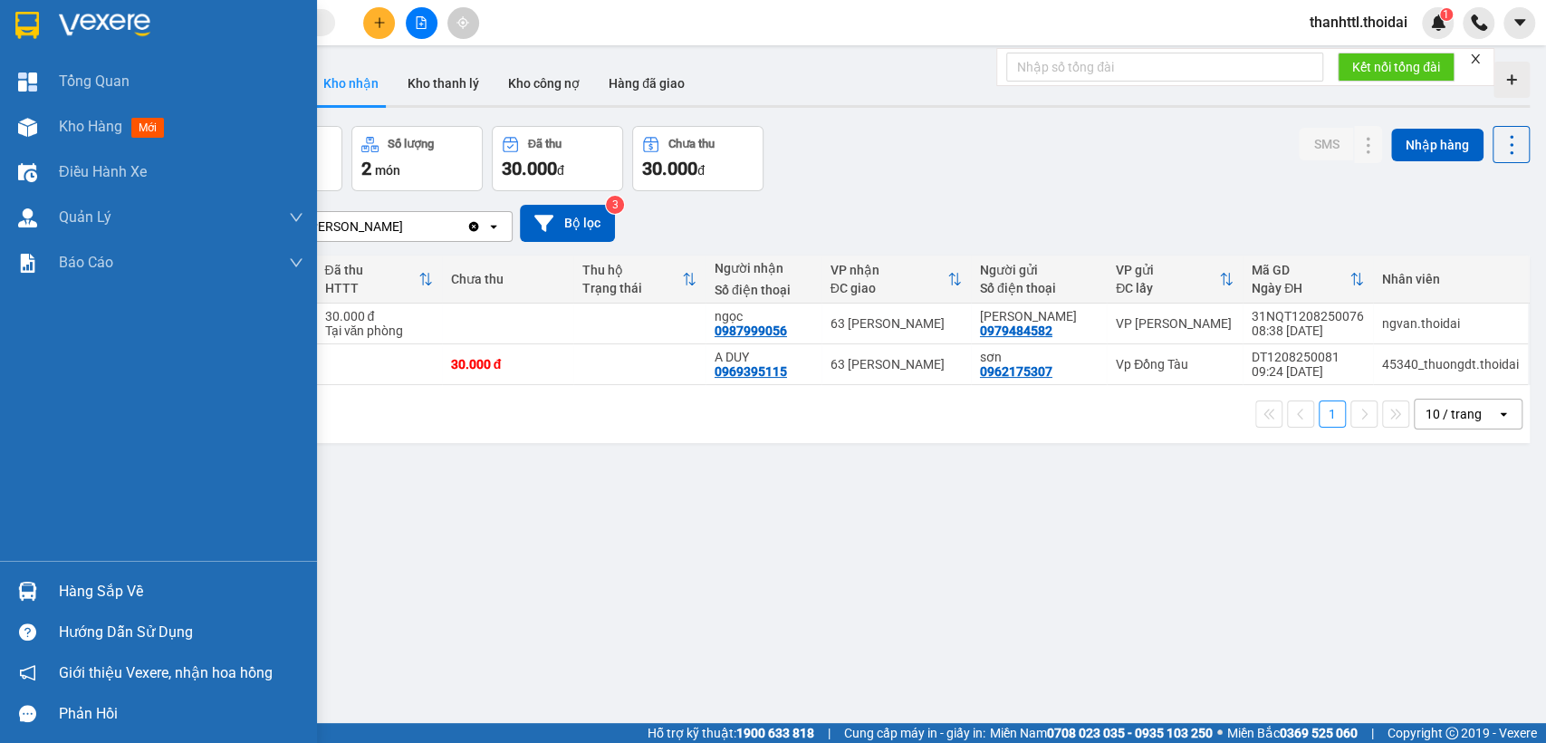
click at [78, 585] on div "Hàng sắp về" at bounding box center [181, 591] width 244 height 27
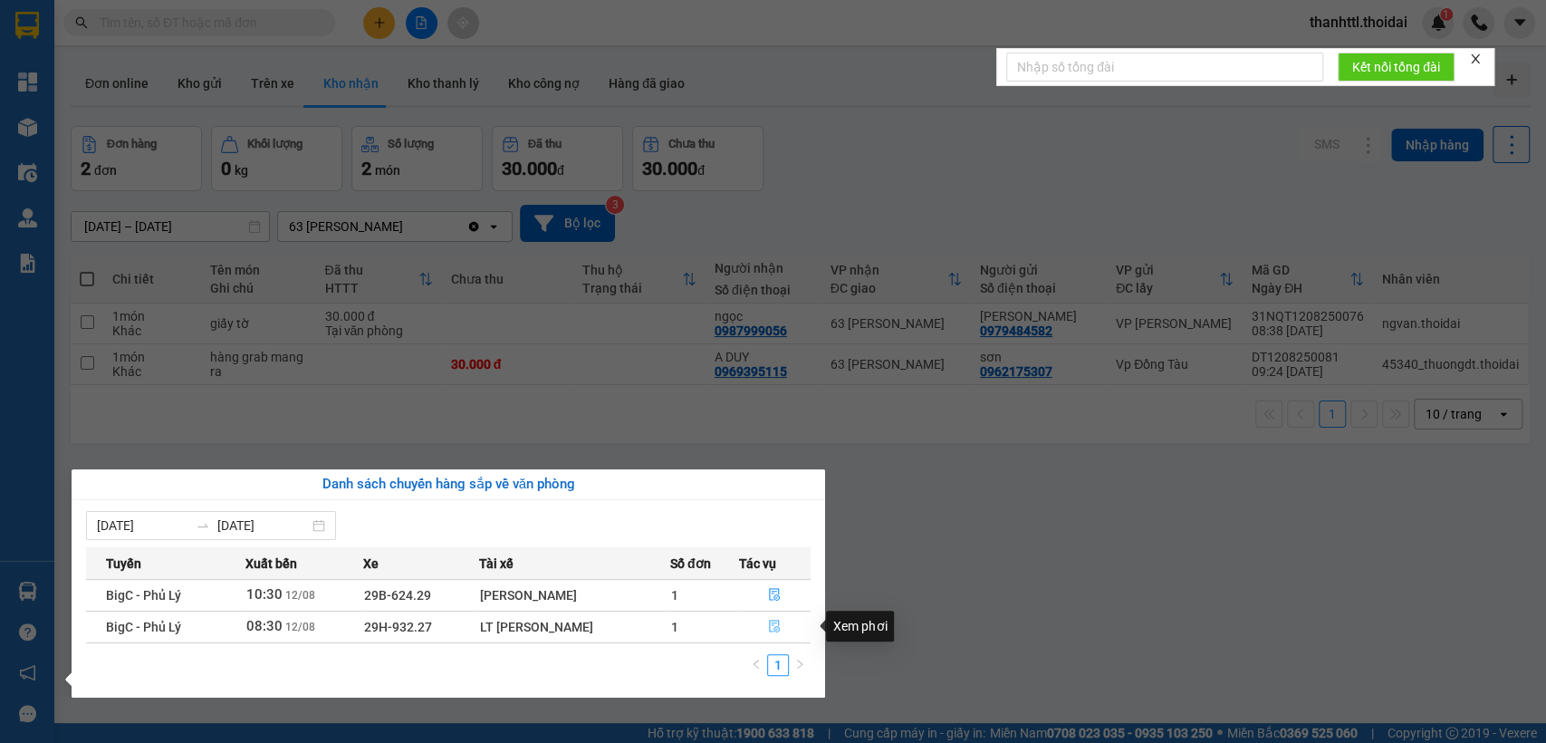
click at [773, 624] on icon "file-done" at bounding box center [774, 625] width 13 height 13
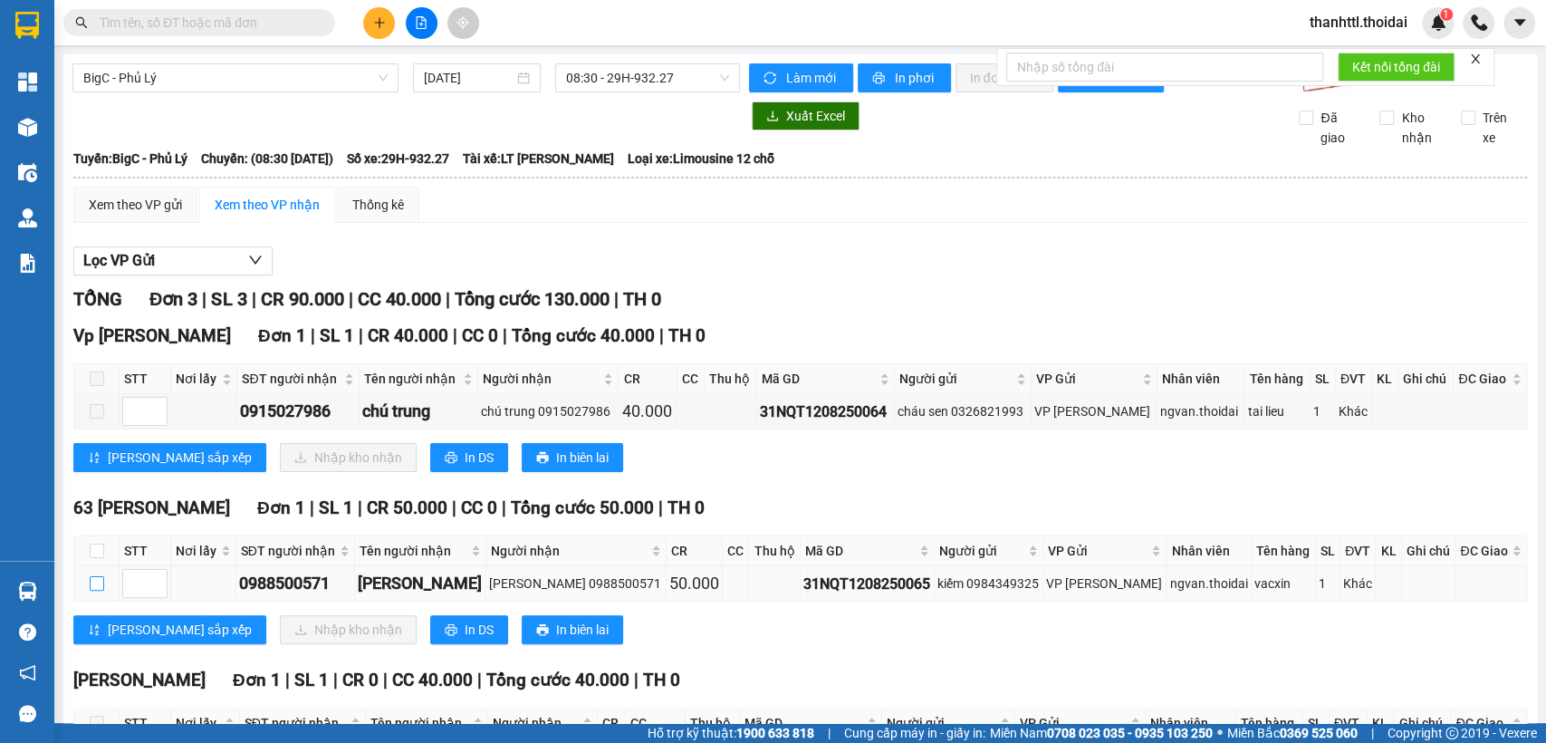
click at [95, 590] on input "checkbox" at bounding box center [97, 583] width 14 height 14
checkbox input "true"
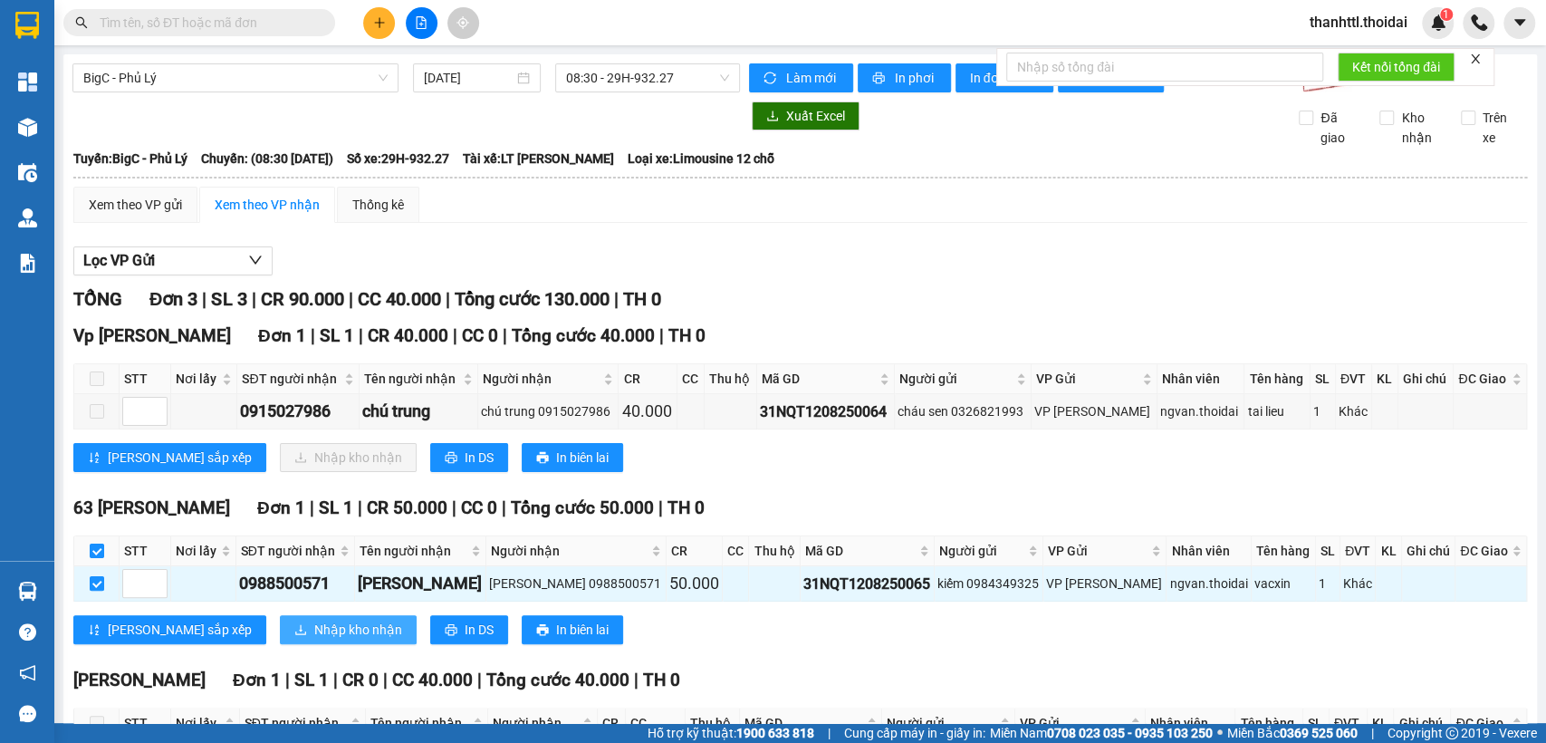
click at [314, 639] on span "Nhập kho nhận" at bounding box center [358, 629] width 88 height 20
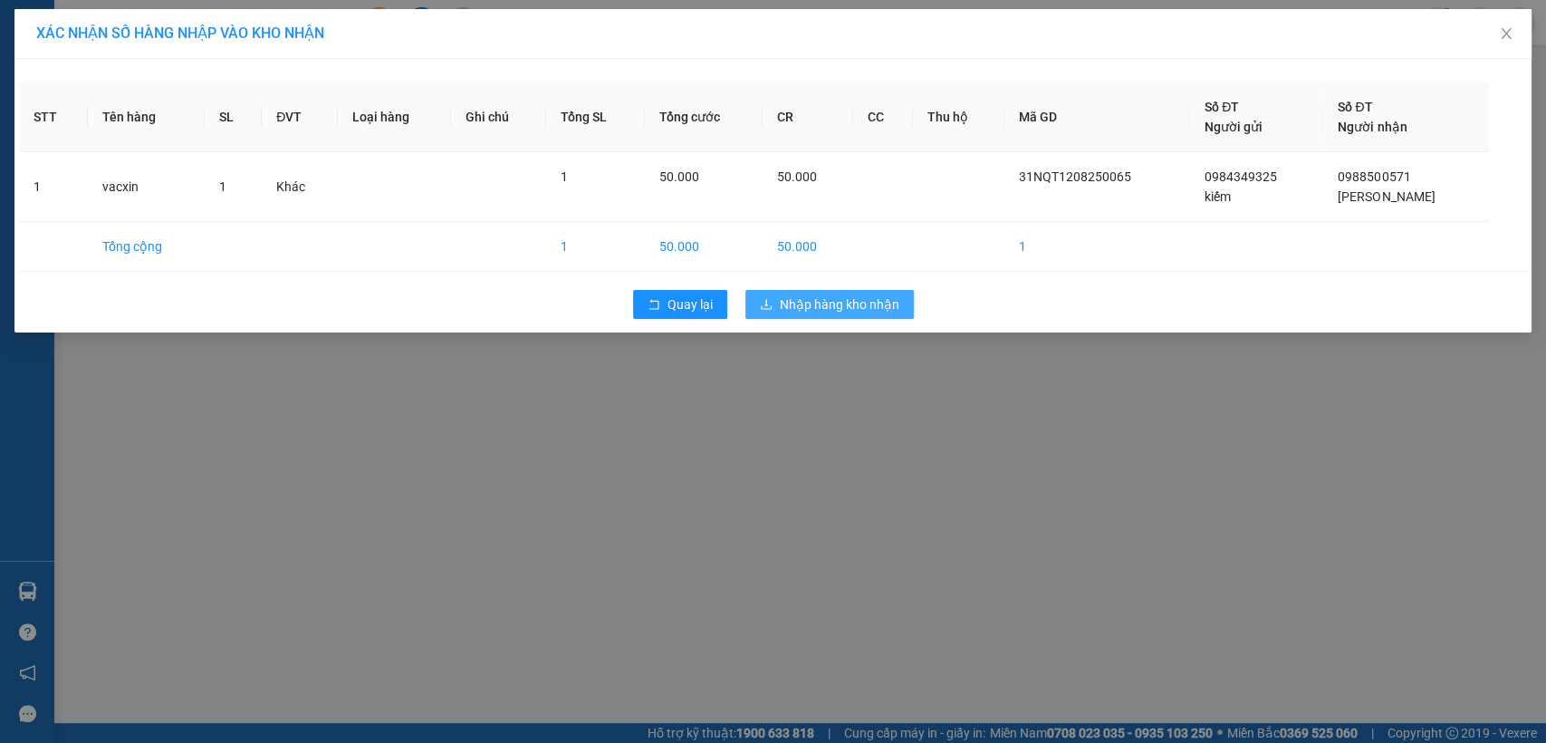
click at [801, 302] on span "Nhập hàng kho nhận" at bounding box center [840, 304] width 120 height 20
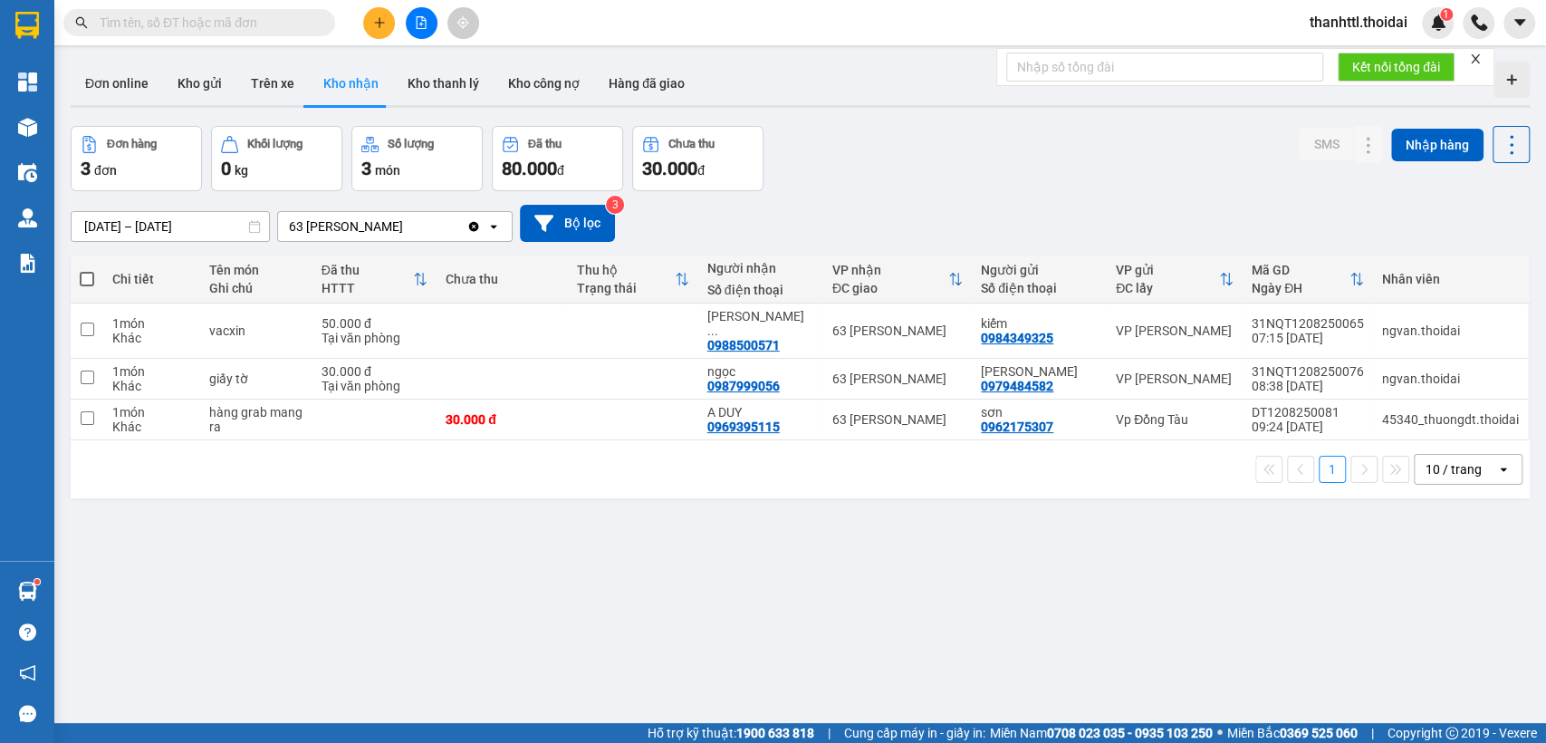
click at [1356, 22] on span "thanhttl.thoidai" at bounding box center [1358, 22] width 127 height 23
click at [1344, 63] on span "Đăng xuất" at bounding box center [1364, 56] width 91 height 20
